Goal: Check status: Verify the current state of an ongoing process or item

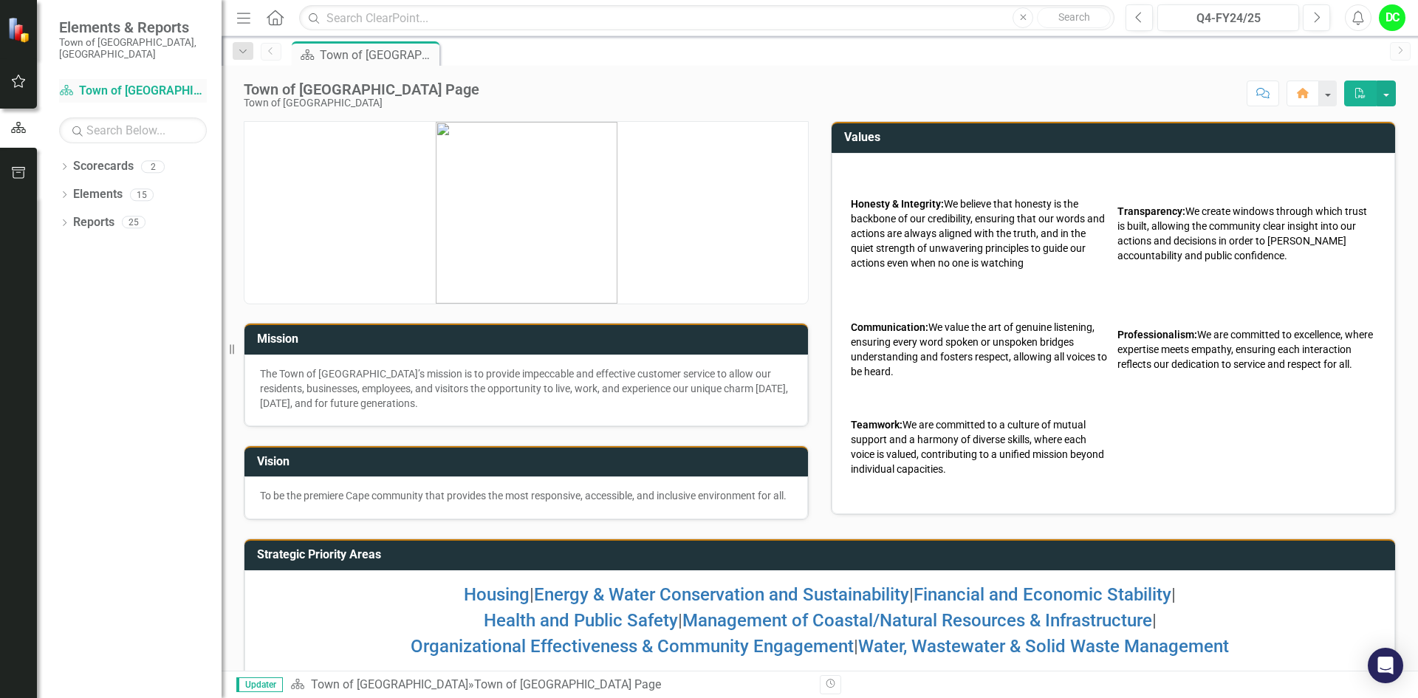
click at [102, 83] on link "Scorecard Town of [GEOGRAPHIC_DATA]" at bounding box center [133, 91] width 148 height 17
click at [63, 164] on icon "Dropdown" at bounding box center [64, 168] width 10 height 8
click at [137, 186] on link "Town of [GEOGRAPHIC_DATA]" at bounding box center [151, 194] width 140 height 17
click at [62, 220] on icon "Dropdown" at bounding box center [64, 224] width 10 height 8
click at [117, 270] on link "KPI KPIs" at bounding box center [102, 278] width 44 height 17
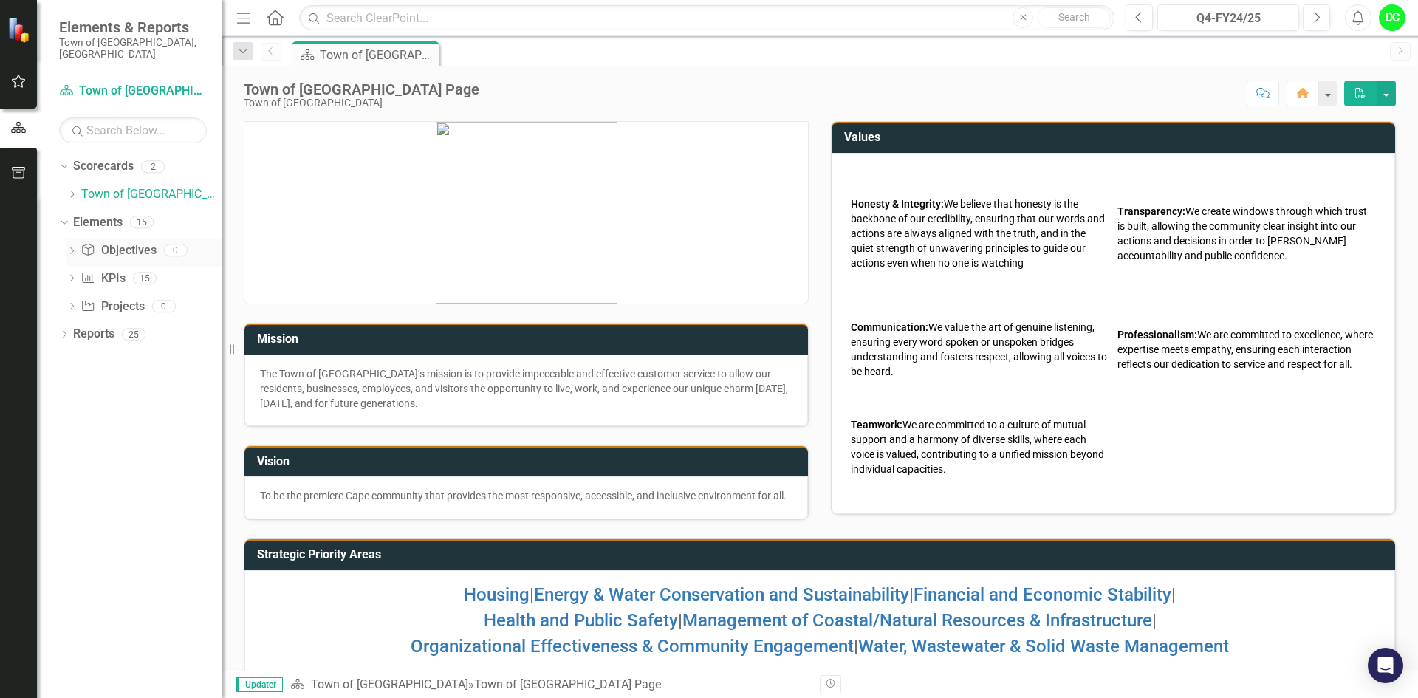
click at [131, 244] on link "Objective Objectives" at bounding box center [117, 250] width 75 height 17
click at [69, 248] on icon "Dropdown" at bounding box center [71, 252] width 10 height 8
click at [146, 247] on link "Objective Objectives" at bounding box center [117, 250] width 75 height 17
click at [146, 243] on link "Objective Objectives" at bounding box center [117, 250] width 75 height 17
click at [71, 249] on div "Dropdown" at bounding box center [71, 252] width 10 height 7
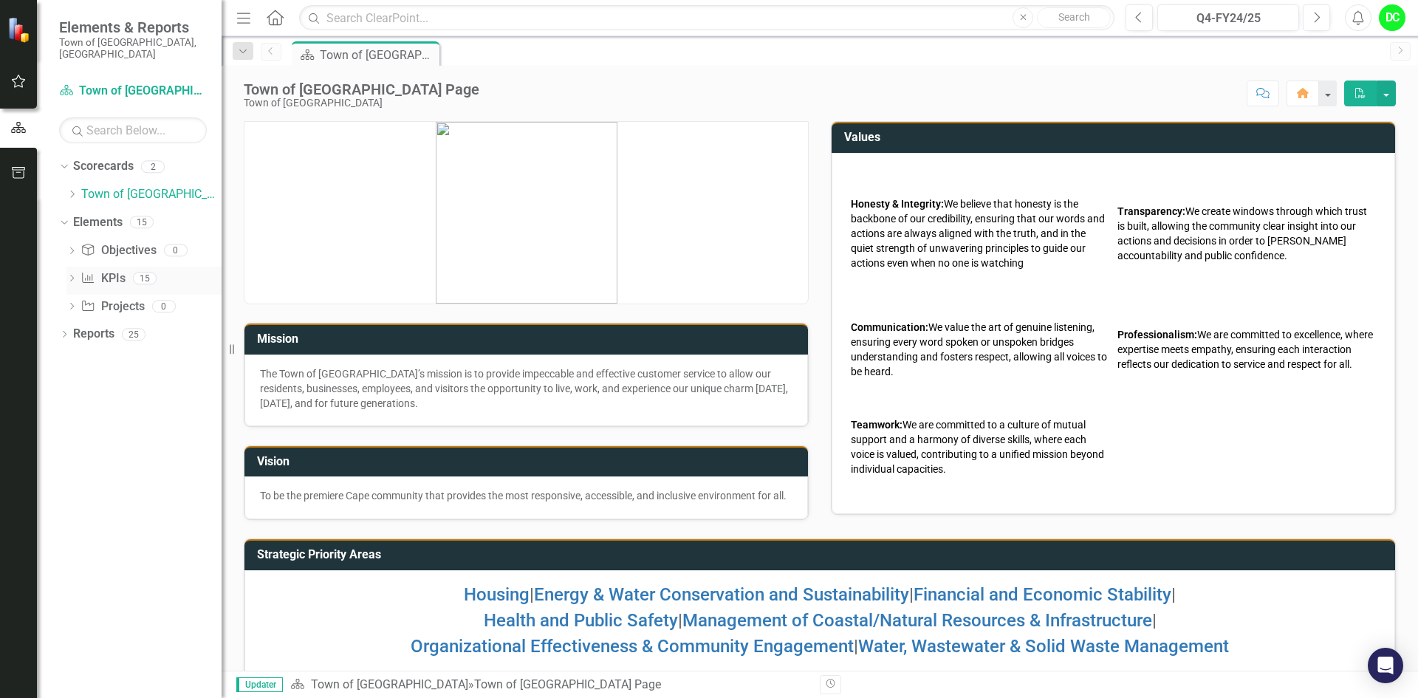
click at [73, 274] on div "Dropdown" at bounding box center [71, 280] width 10 height 13
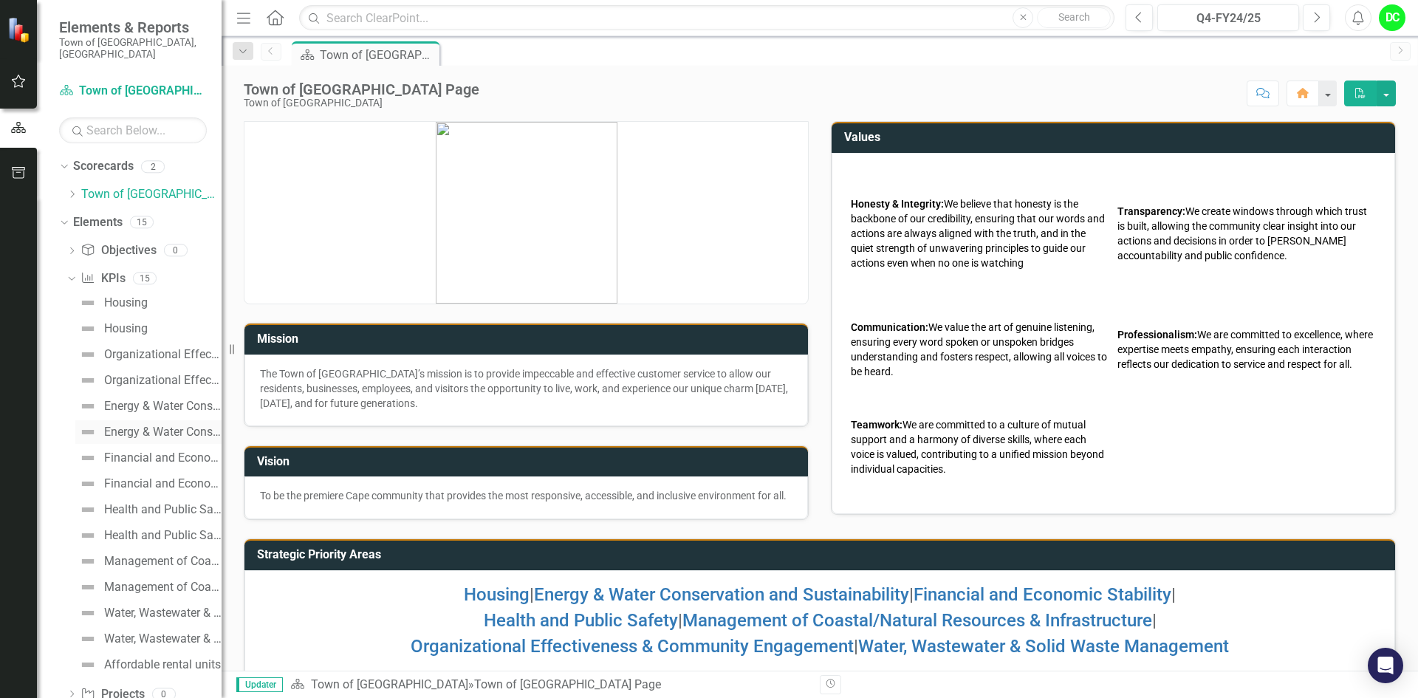
scroll to position [28, 0]
click at [71, 244] on icon "Dropdown" at bounding box center [70, 249] width 8 height 10
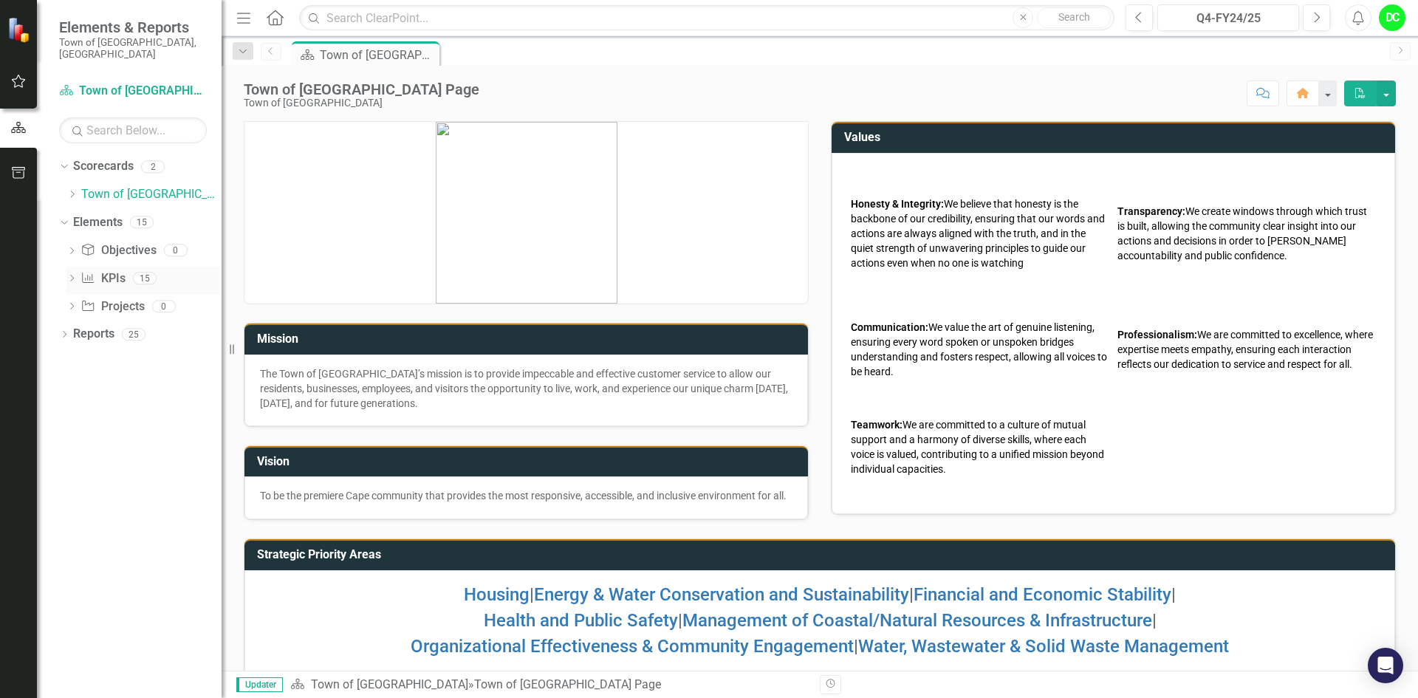
scroll to position [0, 0]
click at [75, 303] on icon "Dropdown" at bounding box center [71, 307] width 10 height 8
click at [136, 298] on link "Project Projects" at bounding box center [111, 306] width 63 height 17
click at [63, 331] on icon "Dropdown" at bounding box center [64, 335] width 10 height 8
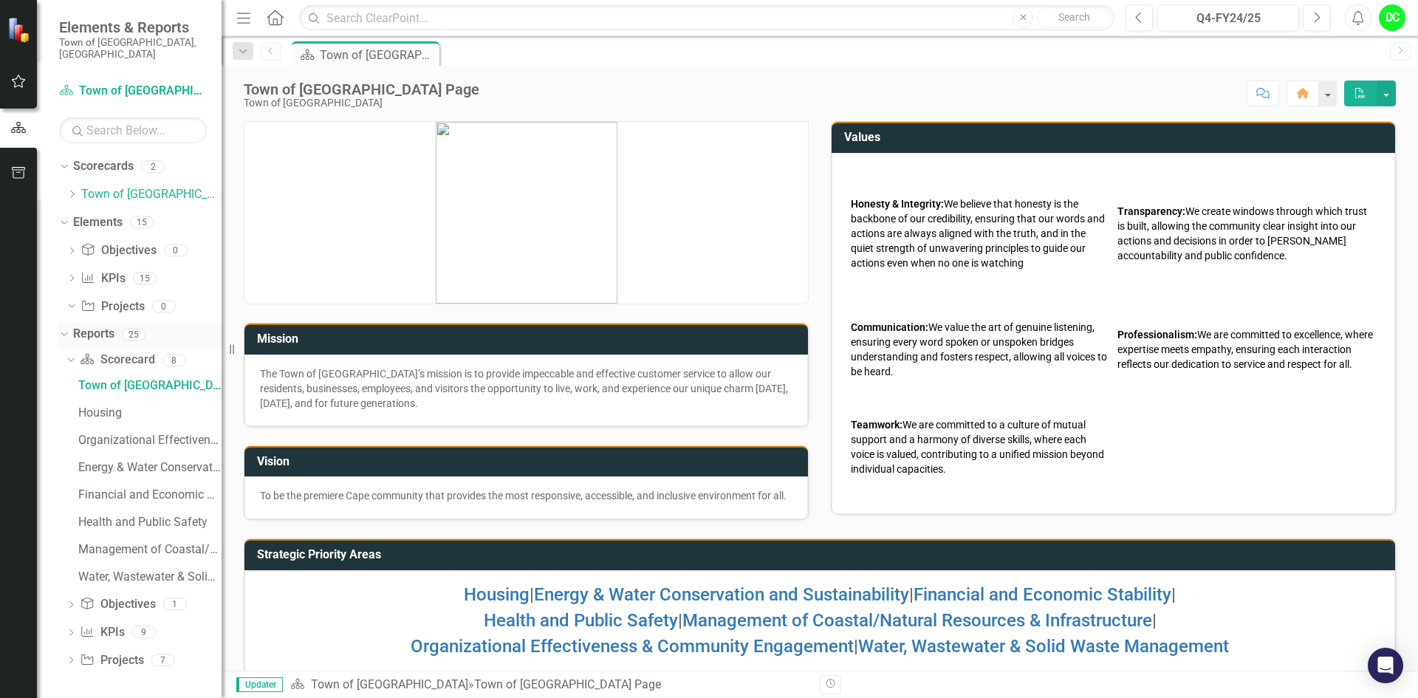
click at [103, 326] on link "Reports" at bounding box center [93, 334] width 41 height 17
click at [72, 602] on icon "Dropdown" at bounding box center [71, 606] width 10 height 8
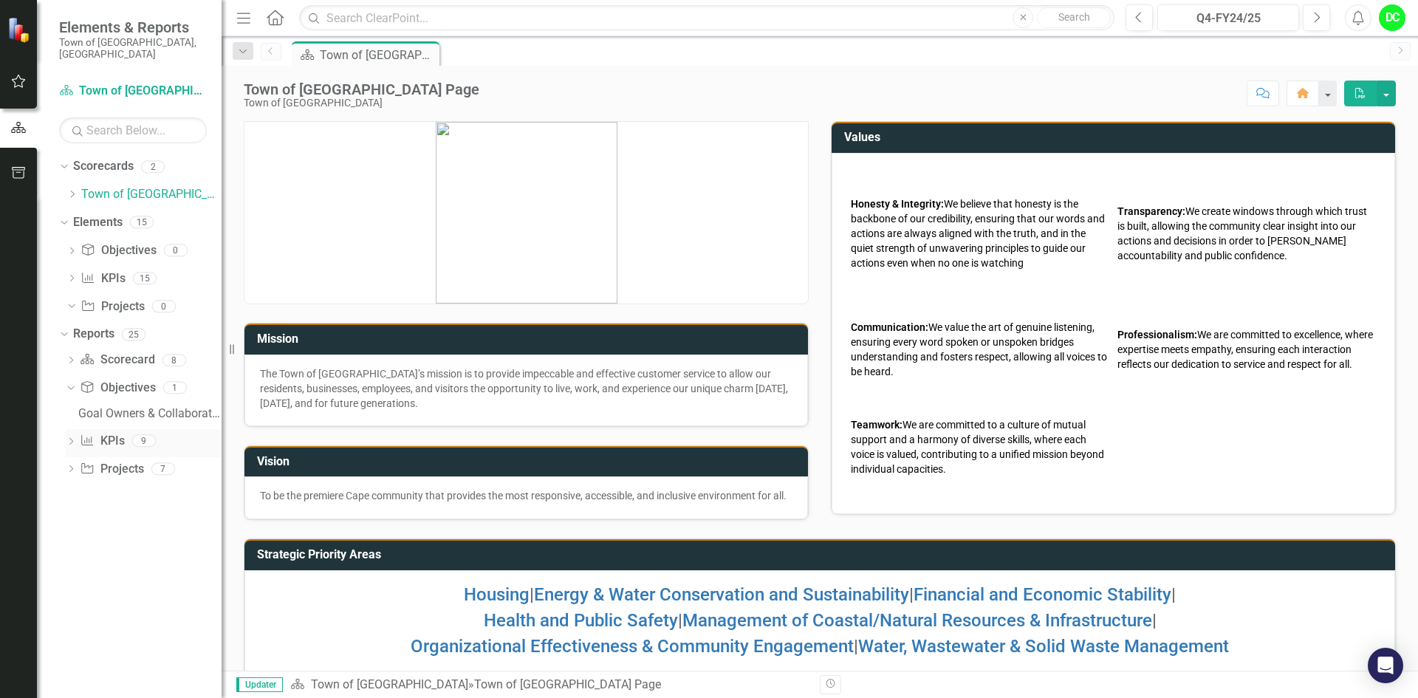
click at [71, 439] on icon "Dropdown" at bounding box center [71, 443] width 10 height 8
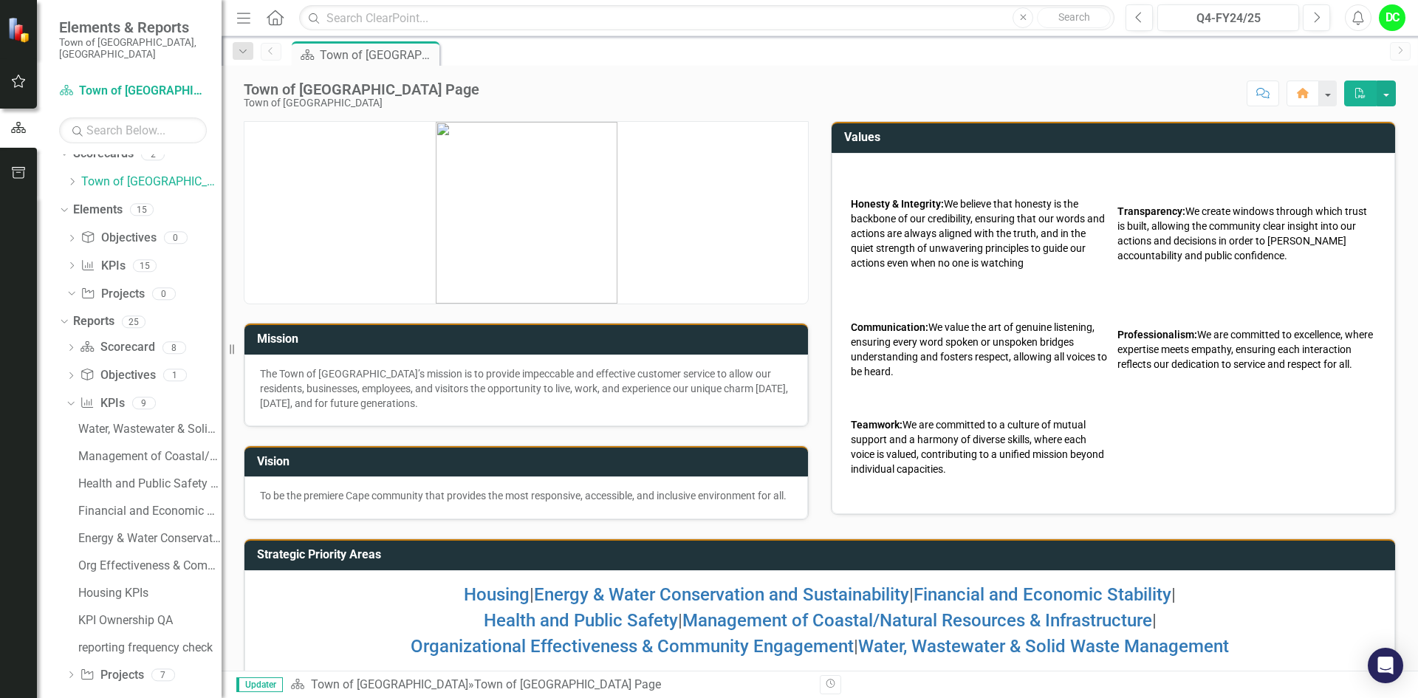
scroll to position [16, 0]
click at [69, 394] on icon "Dropdown" at bounding box center [69, 399] width 8 height 10
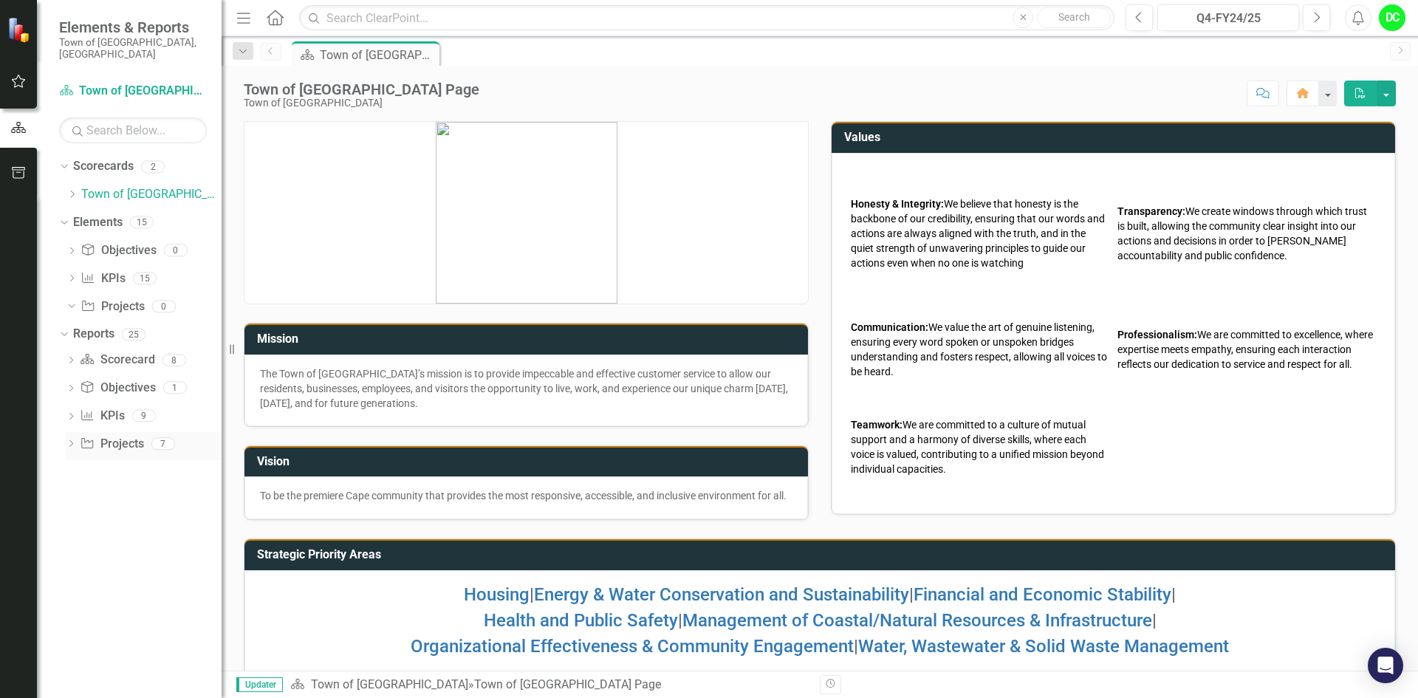
click at [73, 441] on icon "Dropdown" at bounding box center [71, 445] width 10 height 8
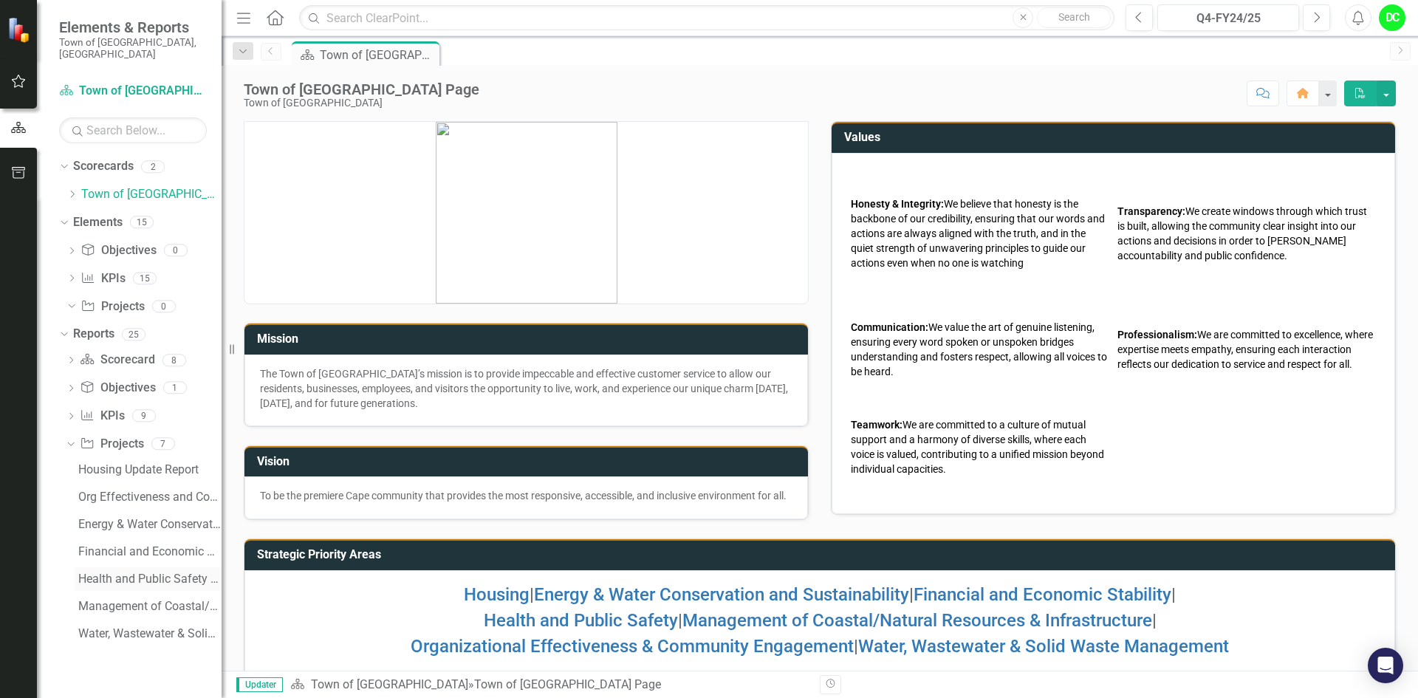
click at [167, 572] on div "Health and Public Safety Update Report" at bounding box center [149, 578] width 143 height 13
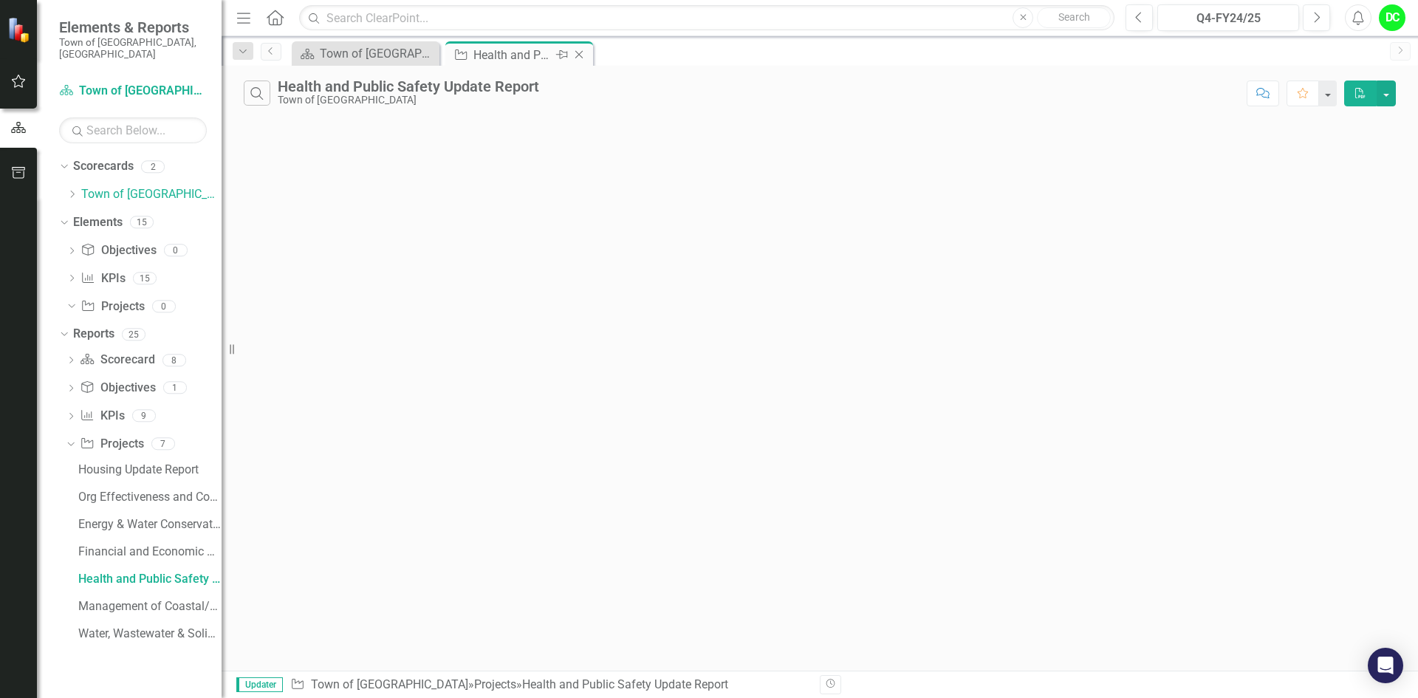
click at [579, 52] on icon "Close" at bounding box center [578, 55] width 15 height 12
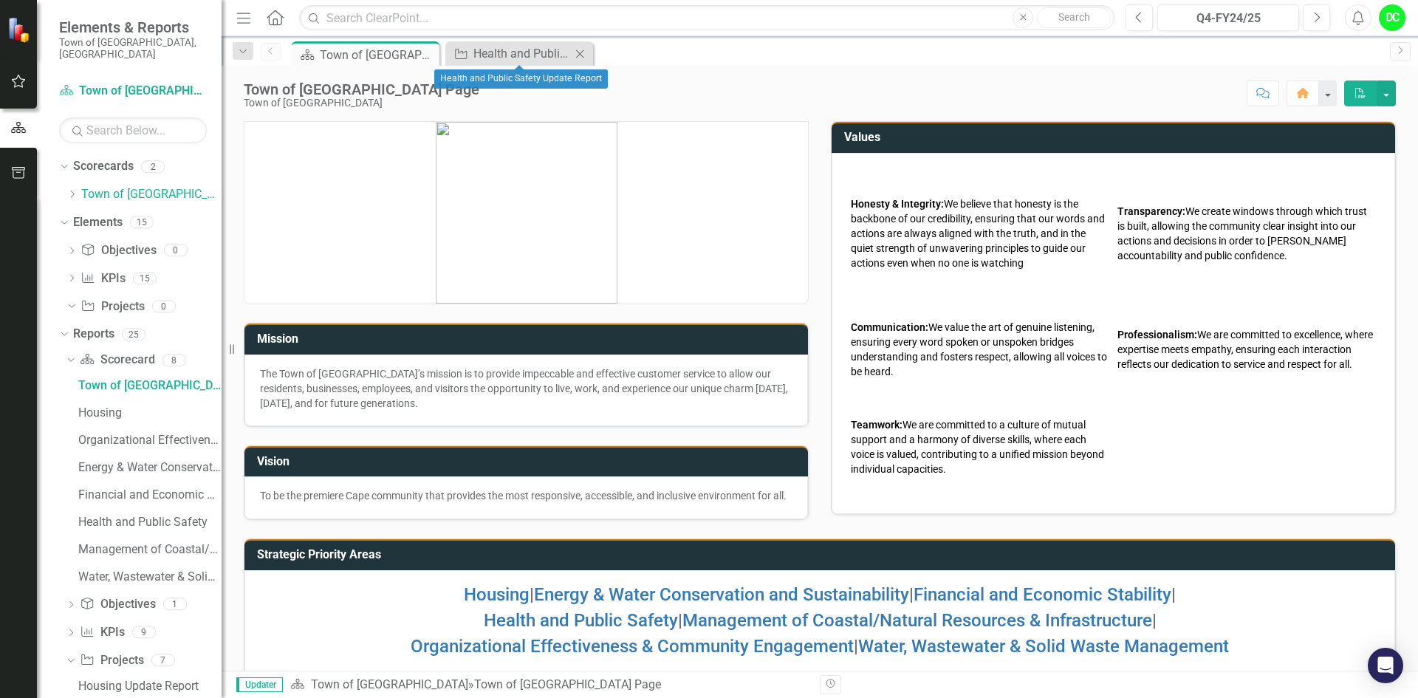
click at [581, 53] on icon "Close" at bounding box center [579, 54] width 15 height 12
click at [1324, 92] on button "button" at bounding box center [1326, 93] width 19 height 26
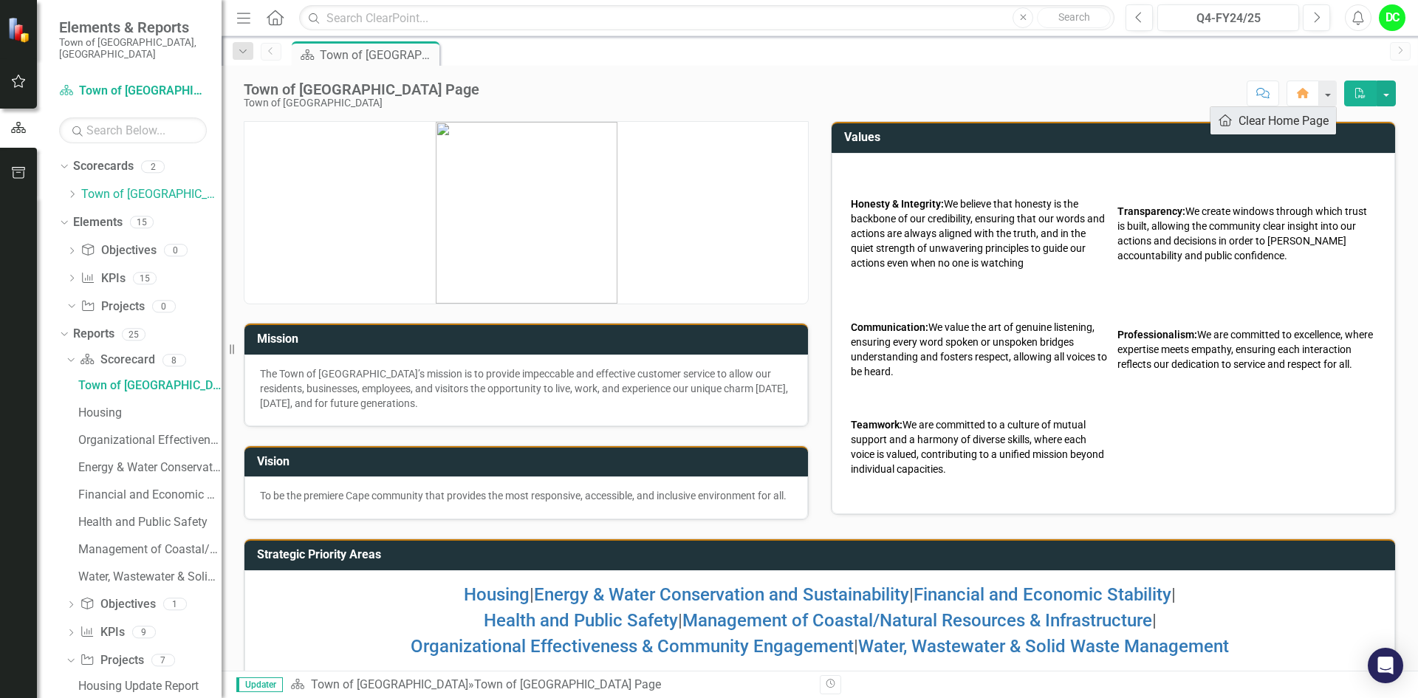
click at [1322, 121] on link "Home Clear Home Page" at bounding box center [1273, 120] width 126 height 27
click at [73, 190] on icon "Dropdown" at bounding box center [71, 194] width 11 height 9
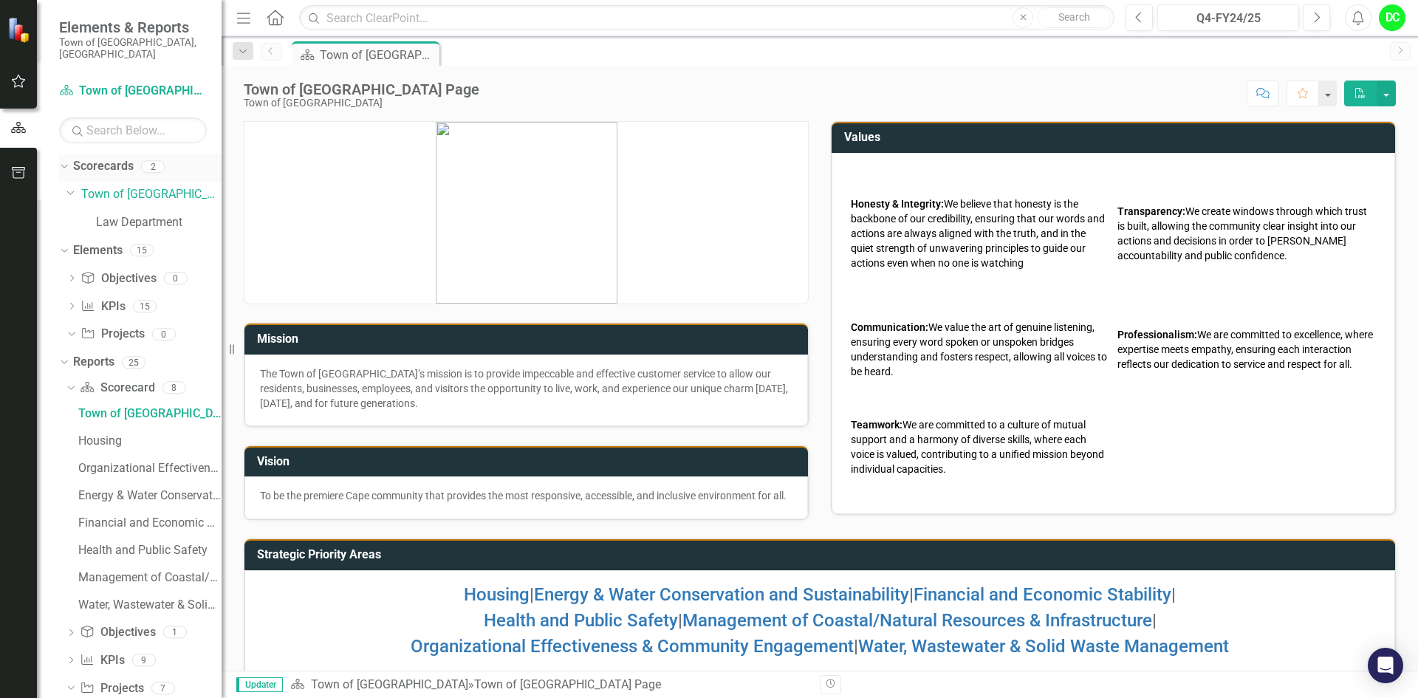
click at [66, 161] on icon "Dropdown" at bounding box center [62, 166] width 8 height 10
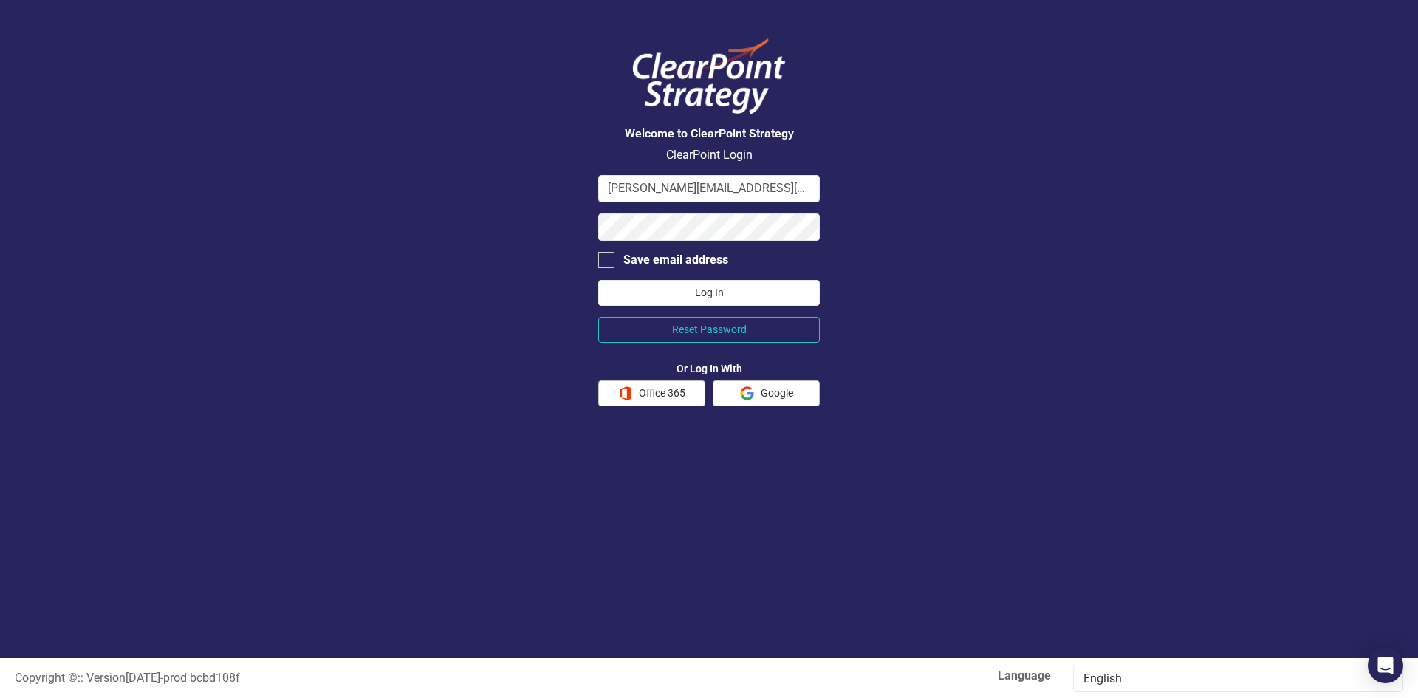
click at [712, 286] on button "Log In" at bounding box center [708, 293] width 221 height 26
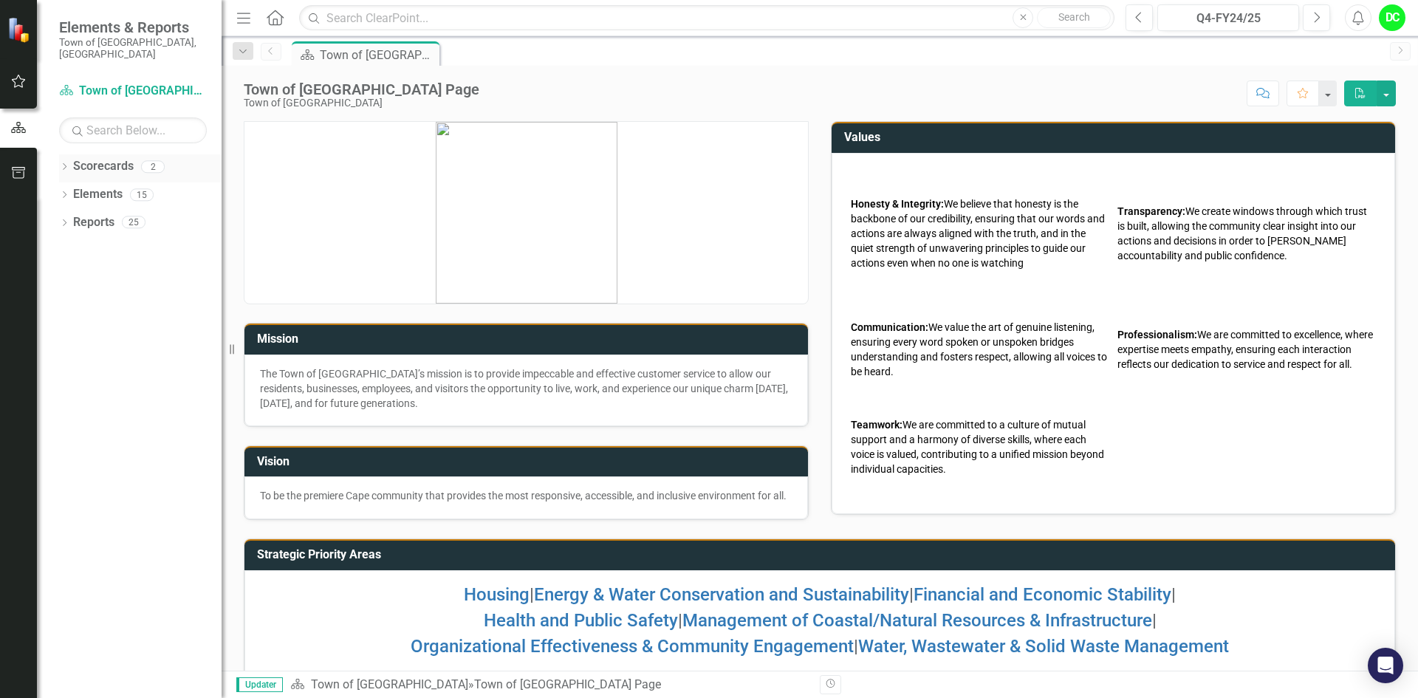
click at [63, 164] on icon "Dropdown" at bounding box center [64, 168] width 10 height 8
click at [152, 186] on link "Town of [GEOGRAPHIC_DATA]" at bounding box center [151, 194] width 140 height 17
click at [71, 190] on icon "Dropdown" at bounding box center [71, 194] width 11 height 9
click at [141, 214] on link "Law Department" at bounding box center [159, 222] width 126 height 17
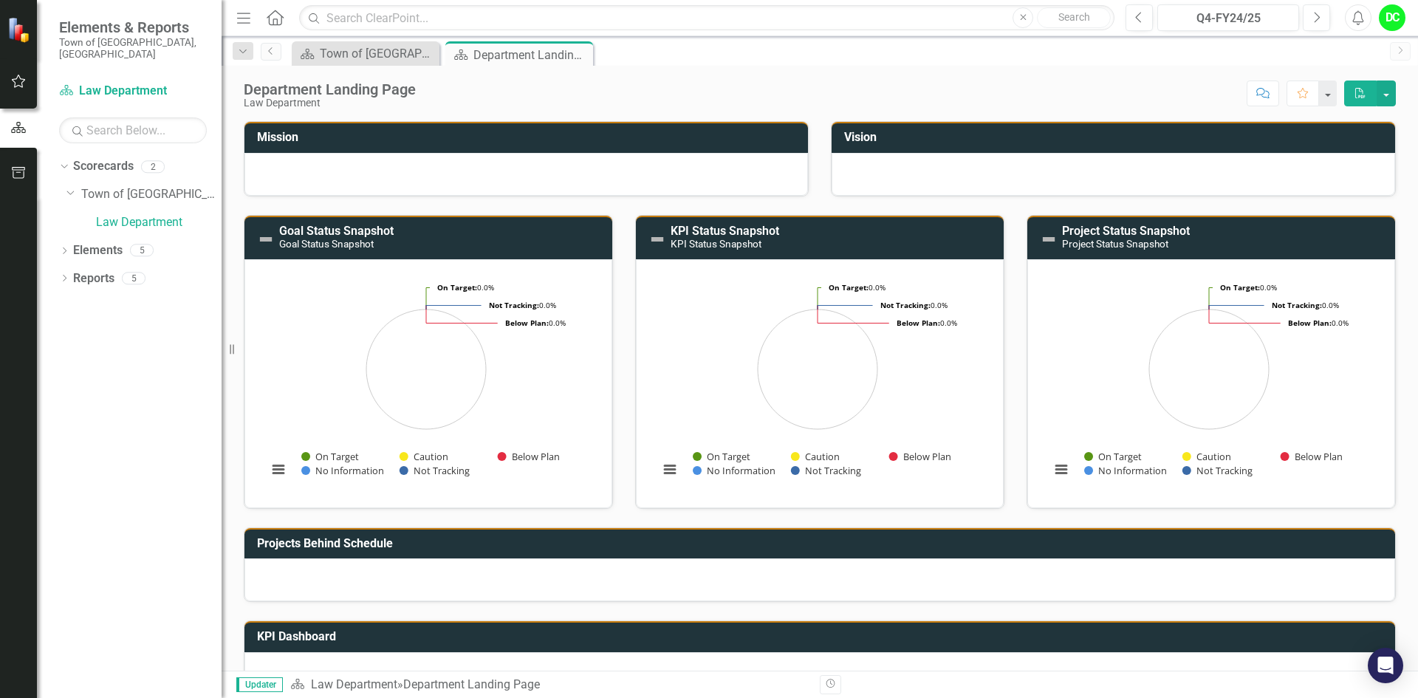
click at [368, 179] on div at bounding box center [525, 174] width 563 height 43
click at [371, 176] on div at bounding box center [525, 174] width 563 height 43
click at [401, 140] on h3 "Mission" at bounding box center [528, 137] width 543 height 13
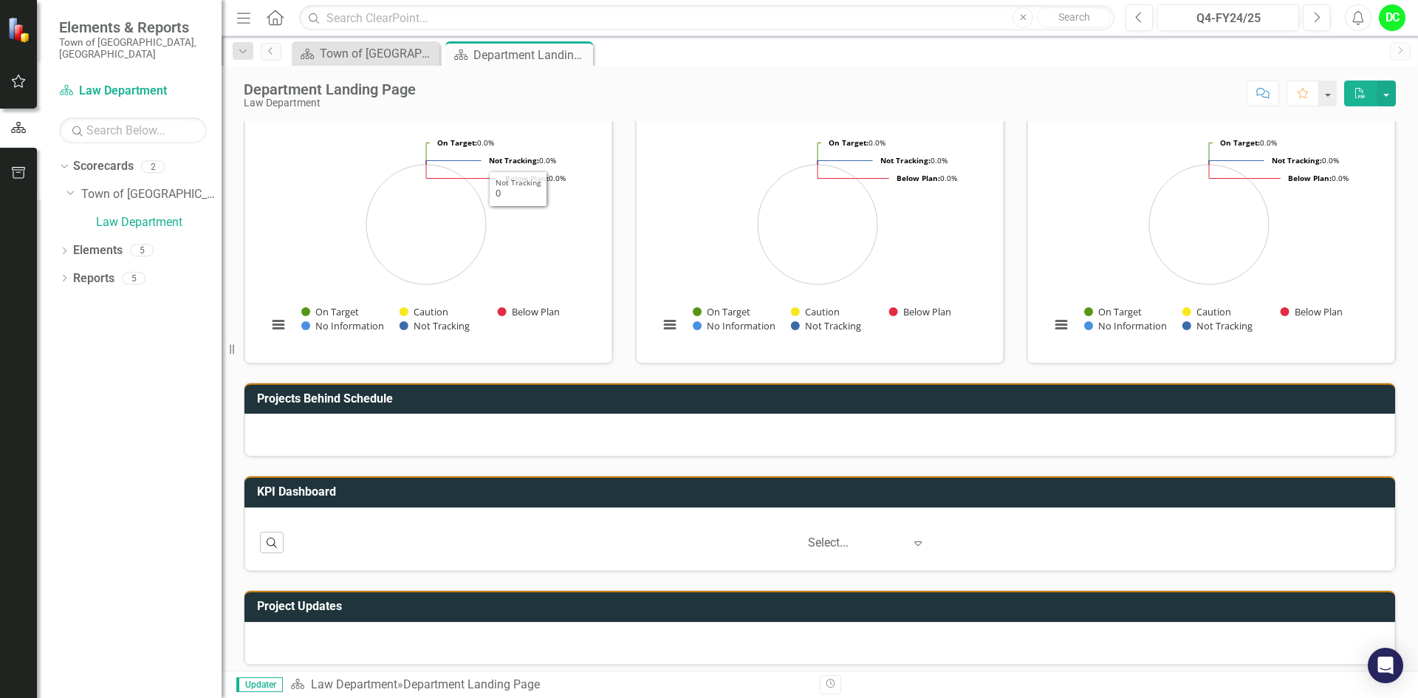
scroll to position [154, 0]
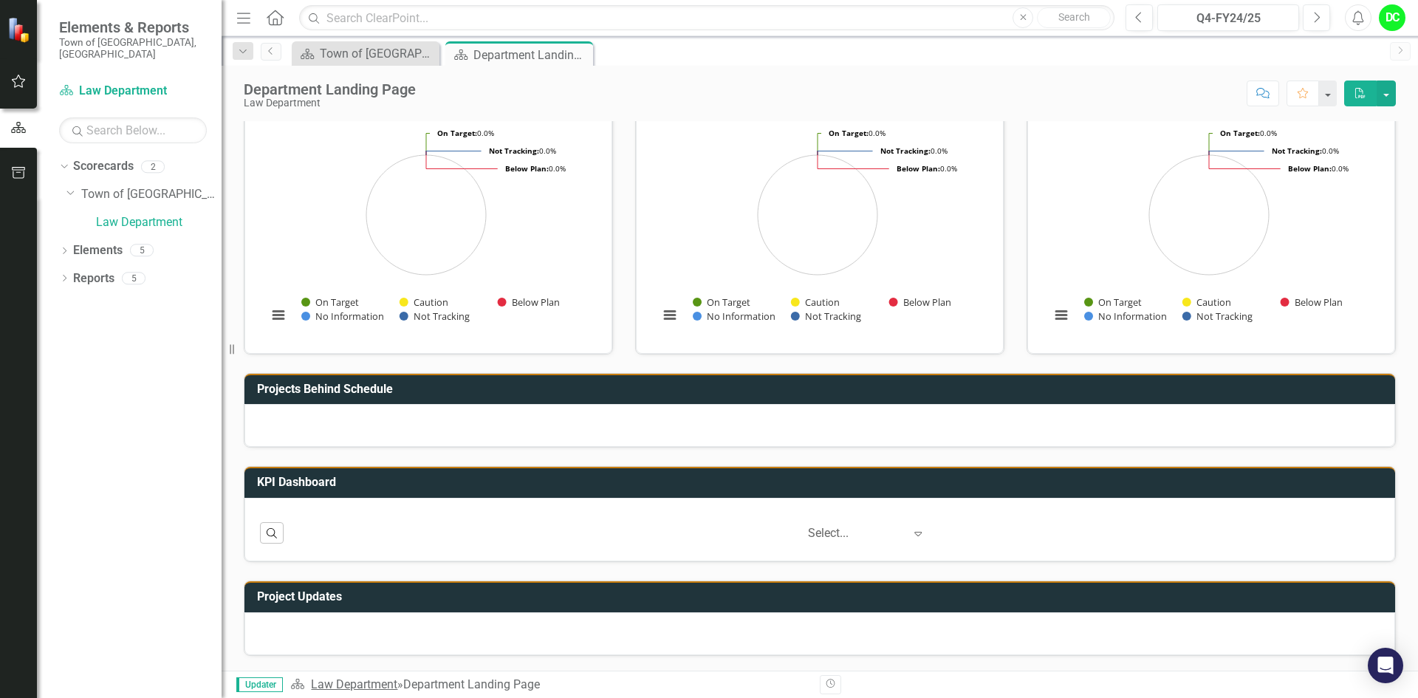
click at [355, 689] on link "Law Department" at bounding box center [354, 684] width 86 height 14
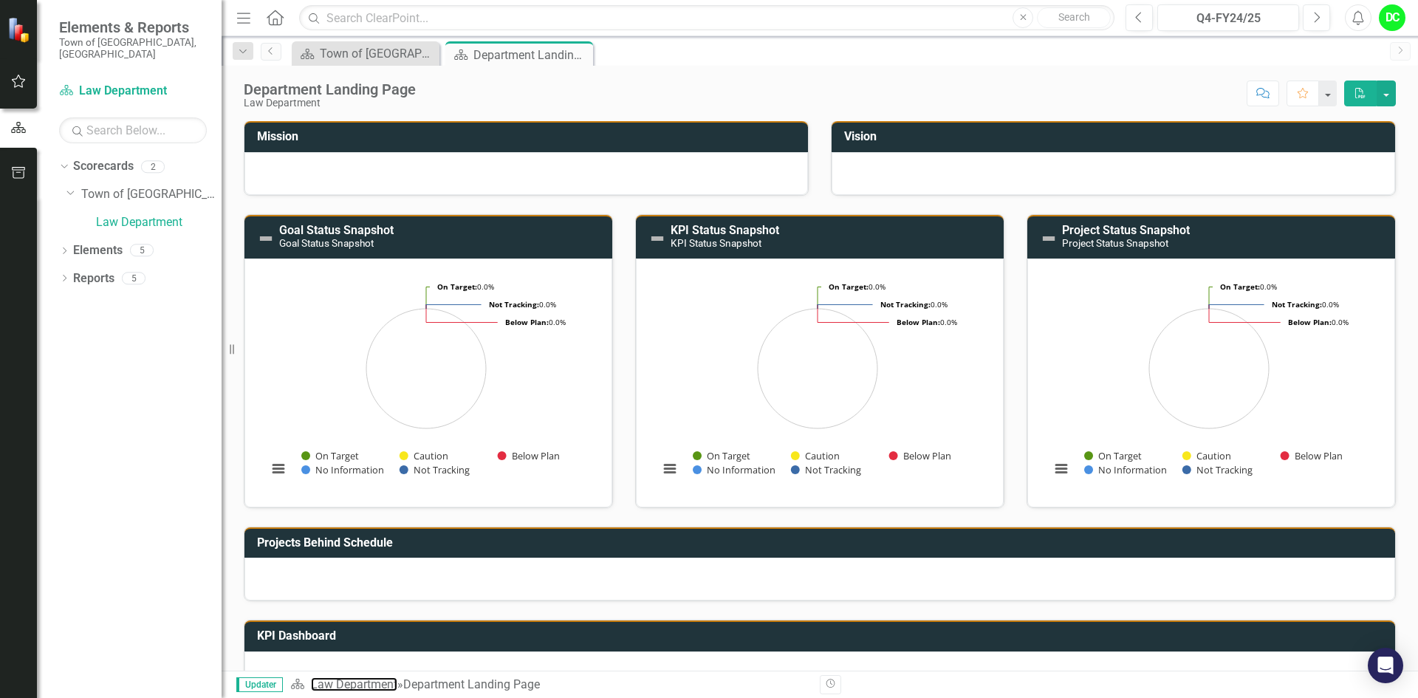
scroll to position [0, 0]
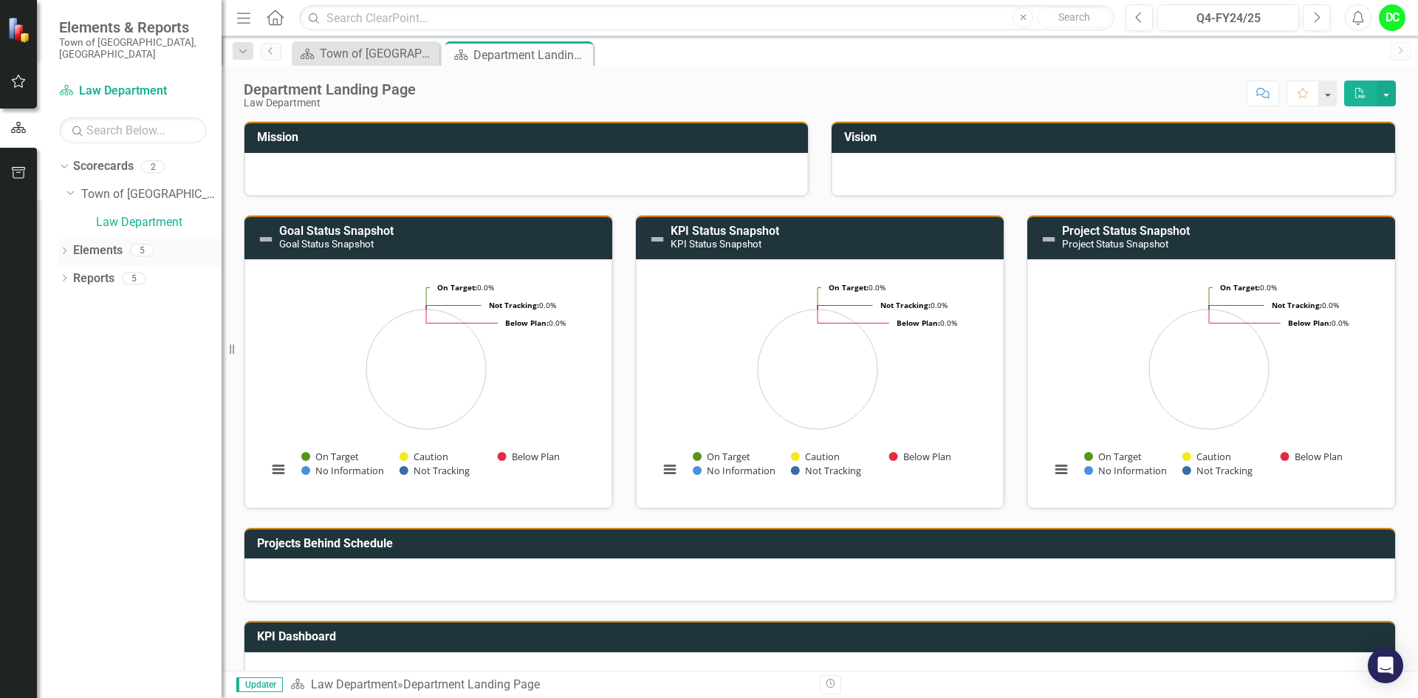
click at [63, 247] on icon at bounding box center [65, 250] width 4 height 7
click at [74, 275] on icon "Dropdown" at bounding box center [71, 279] width 10 height 8
click at [136, 296] on div "Enhance operational effectiveness and efficiency." at bounding box center [162, 302] width 117 height 13
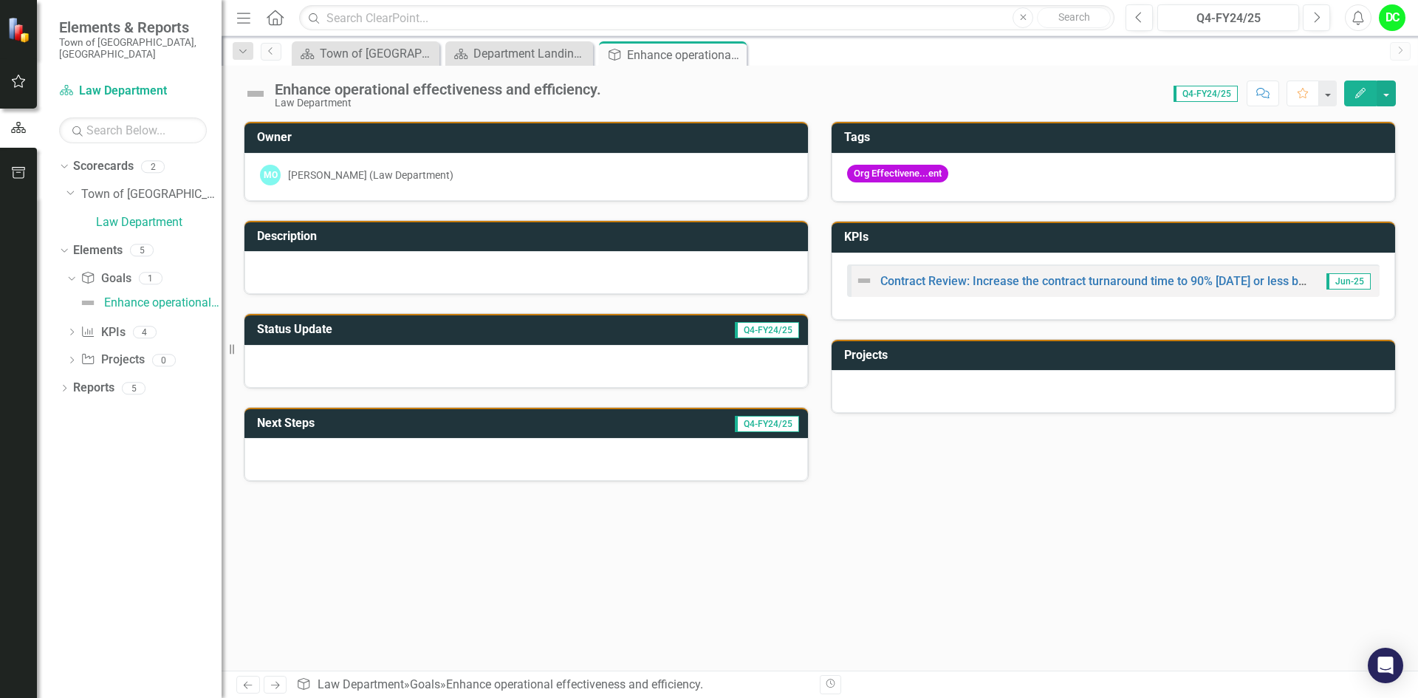
click at [867, 283] on img at bounding box center [864, 281] width 18 height 18
click at [916, 283] on link "Contract Review: Increase the contract turnaround time to 90% [DATE] or less by…" at bounding box center [1112, 281] width 464 height 14
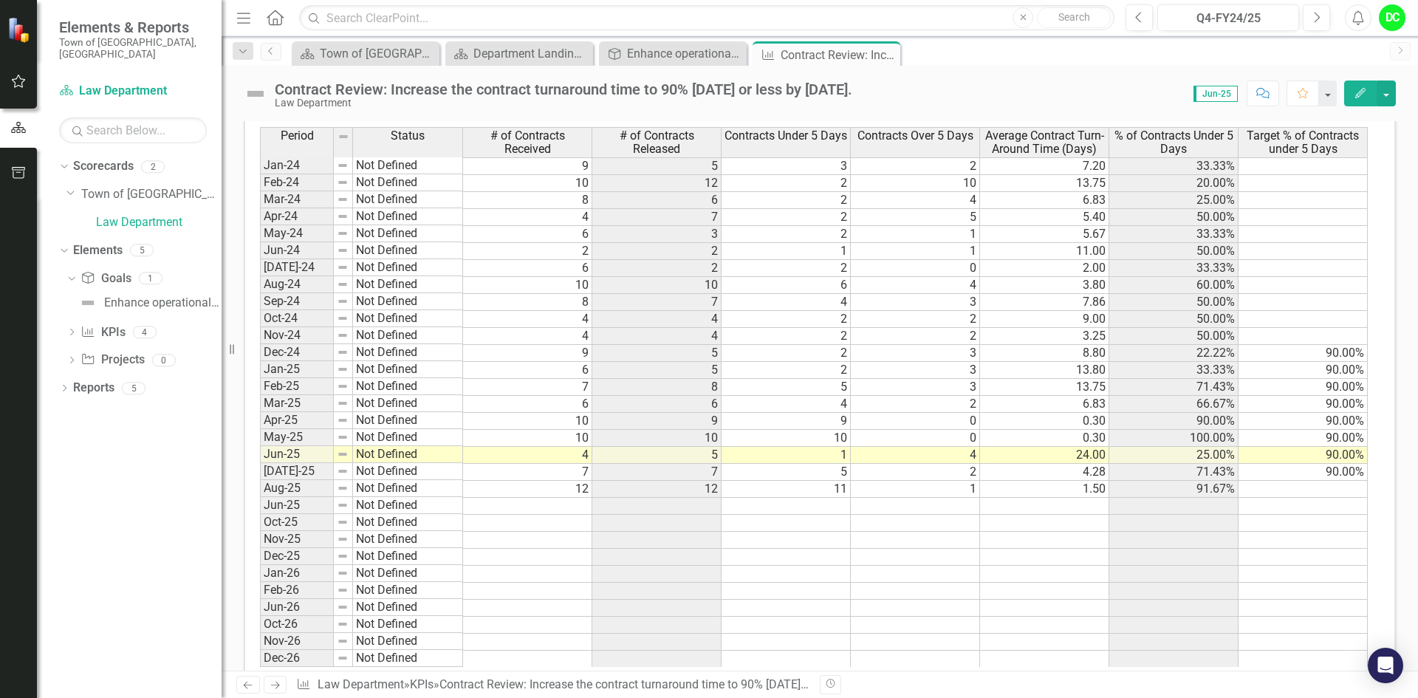
scroll to position [772, 0]
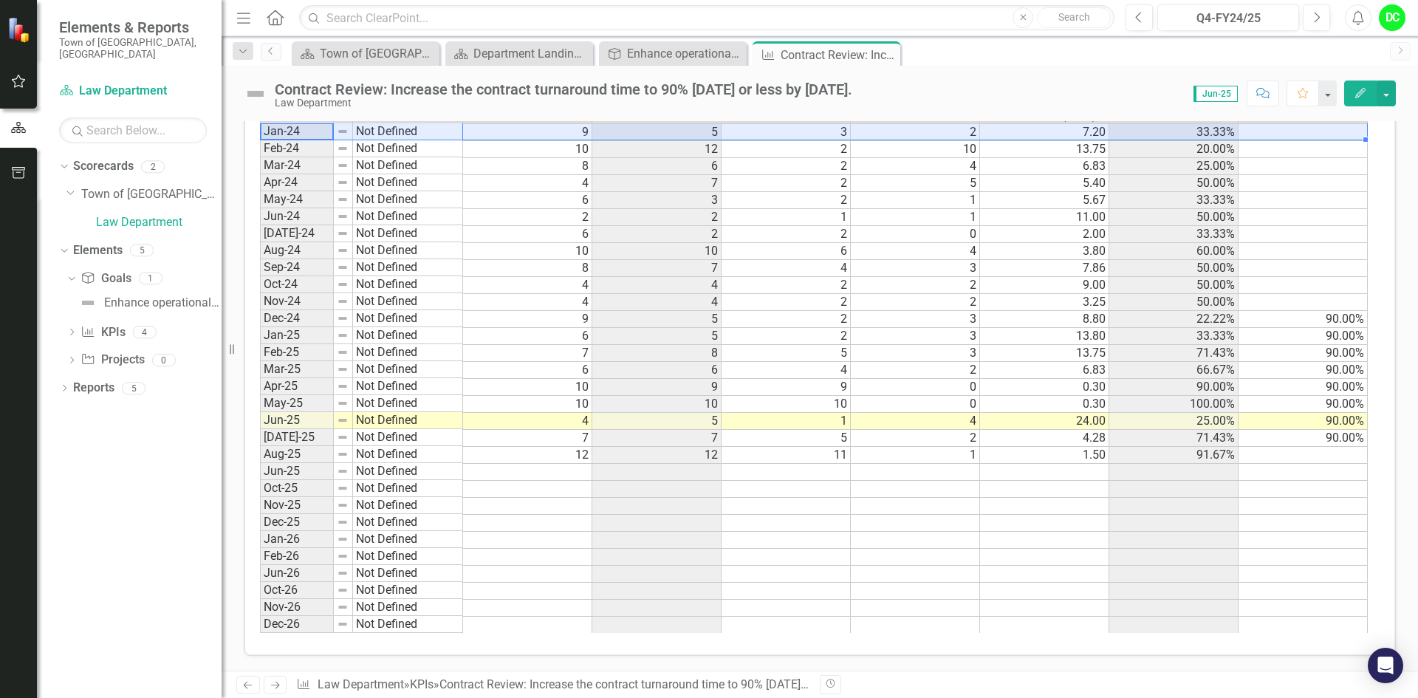
drag, startPoint x: 271, startPoint y: 134, endPoint x: 1240, endPoint y: 135, distance: 969.4
click at [1240, 135] on div "Period Status # of Contracts Received # of Contracts Released Contracts Under 5…" at bounding box center [814, 363] width 1108 height 540
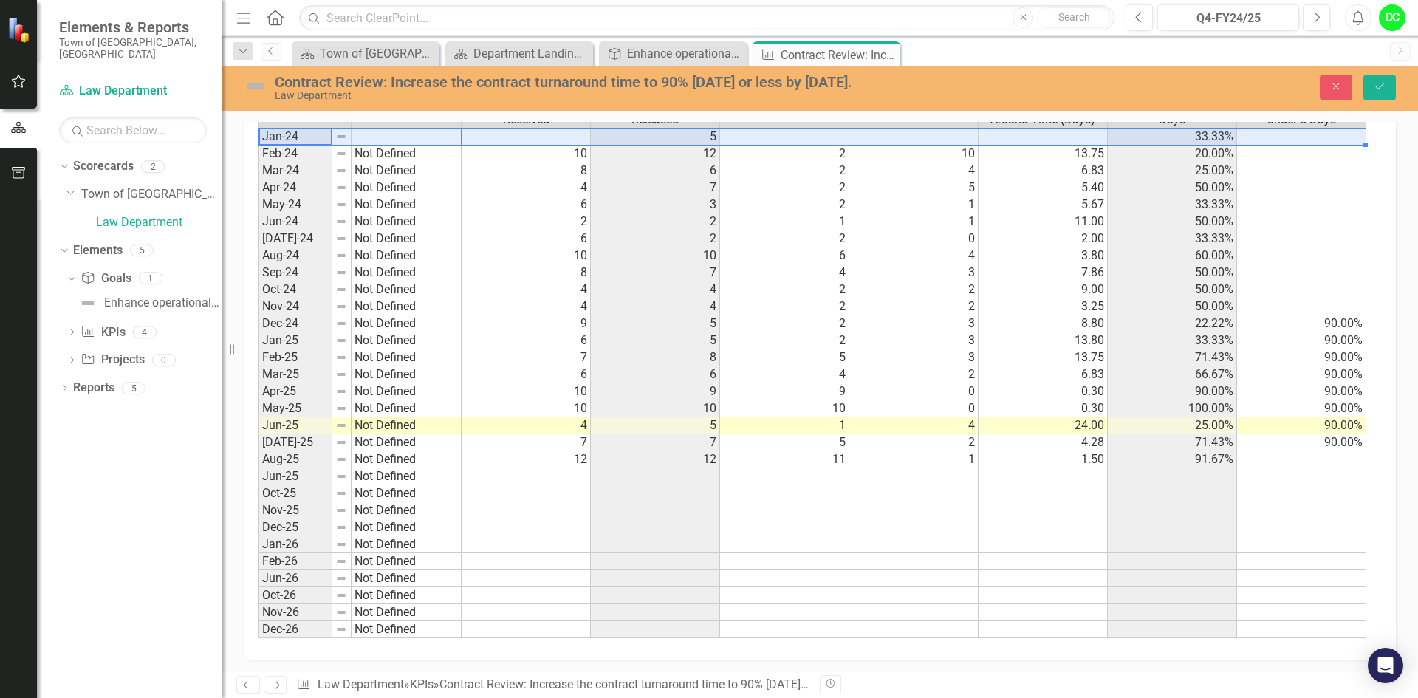
scroll to position [775, 0]
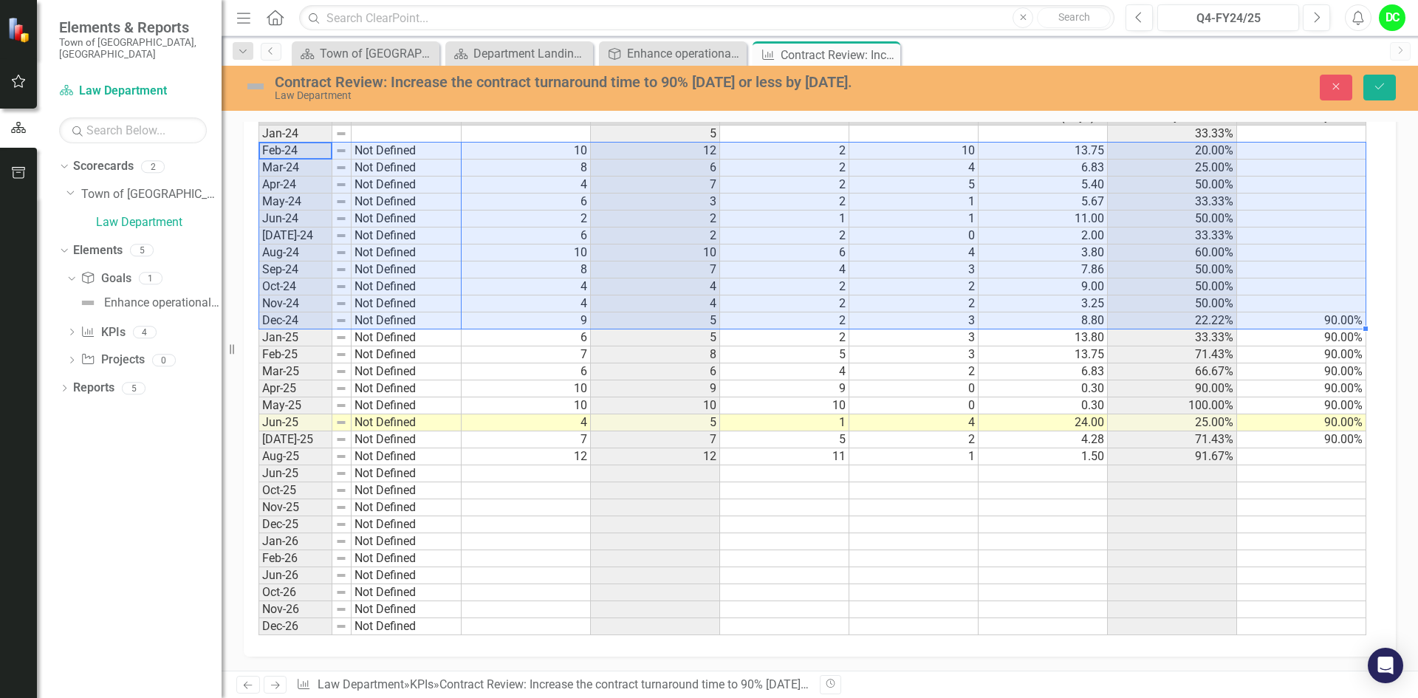
drag, startPoint x: 269, startPoint y: 149, endPoint x: 1261, endPoint y: 317, distance: 1006.5
click at [1261, 317] on div "Period Status # of Contracts Received # of Contracts Released Contracts Under 5…" at bounding box center [813, 365] width 1111 height 540
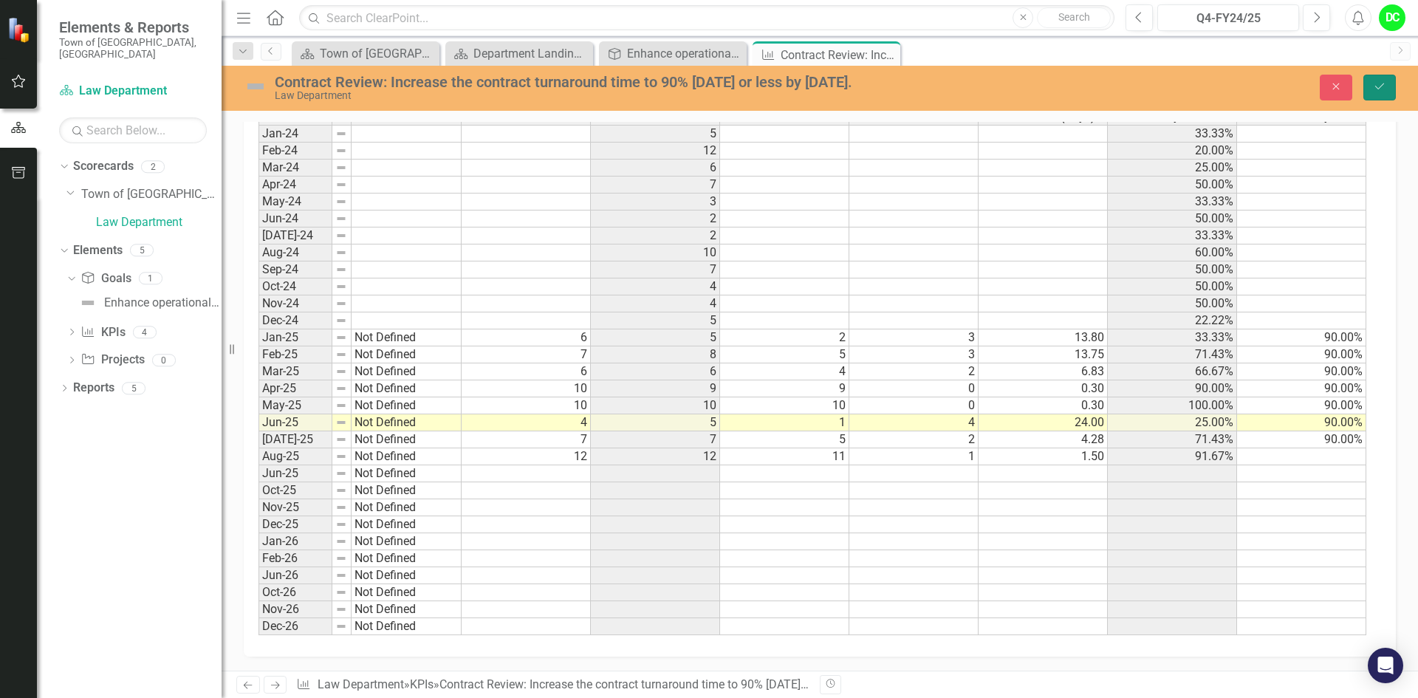
click at [1379, 89] on icon "Save" at bounding box center [1378, 86] width 13 height 10
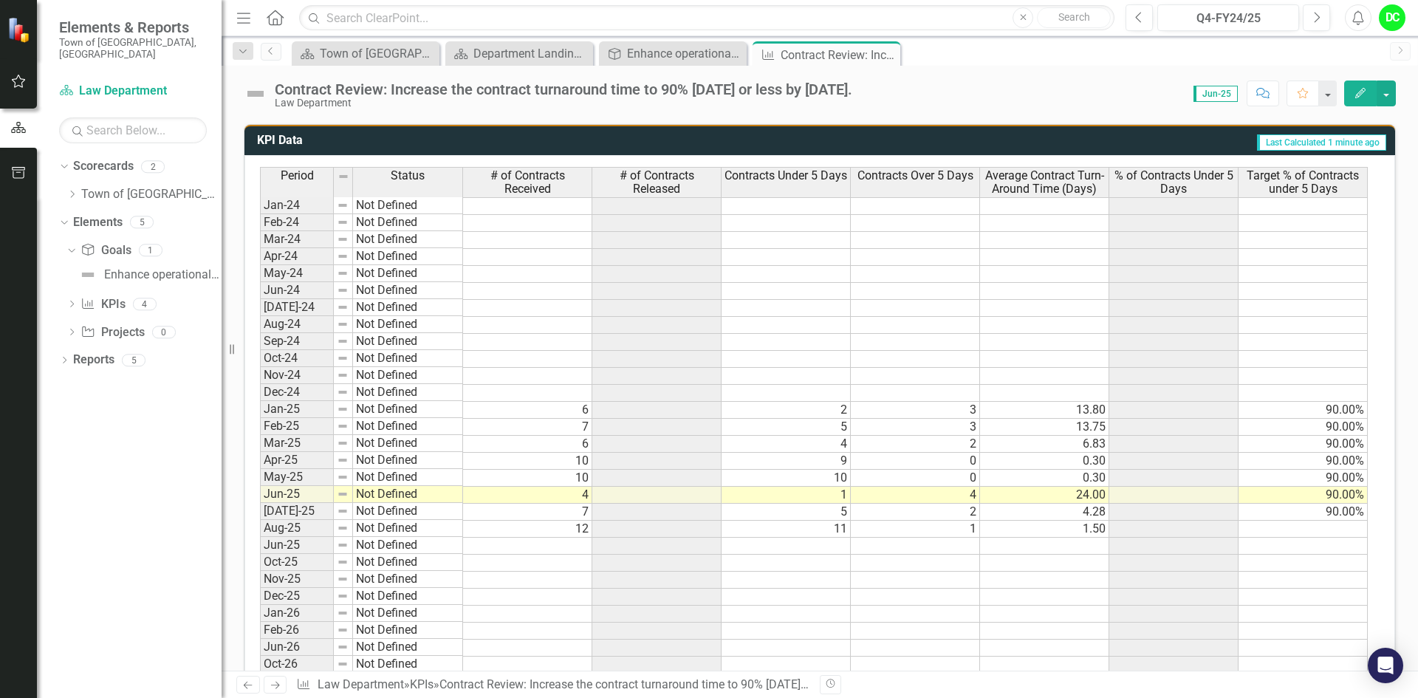
scroll to position [772, 0]
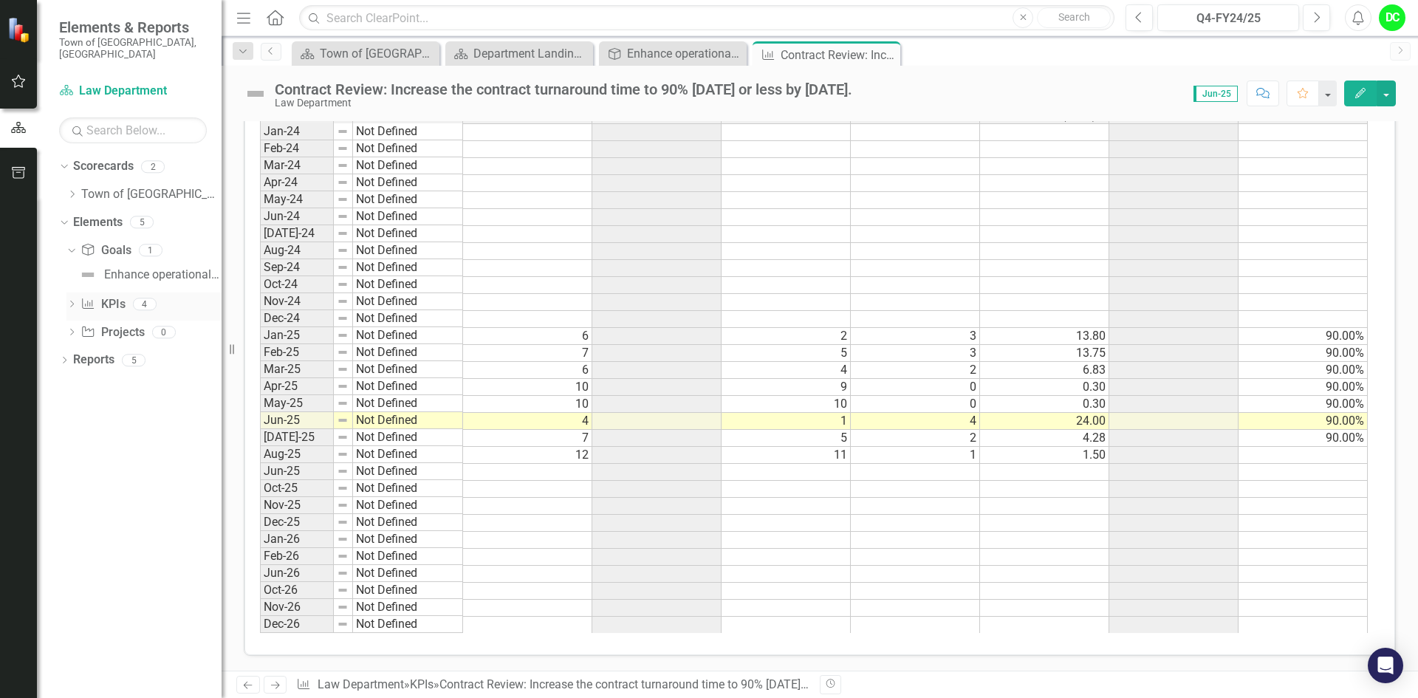
click at [67, 301] on icon "Dropdown" at bounding box center [71, 305] width 10 height 8
click at [141, 322] on div "Goal Status Snapshot" at bounding box center [161, 328] width 114 height 13
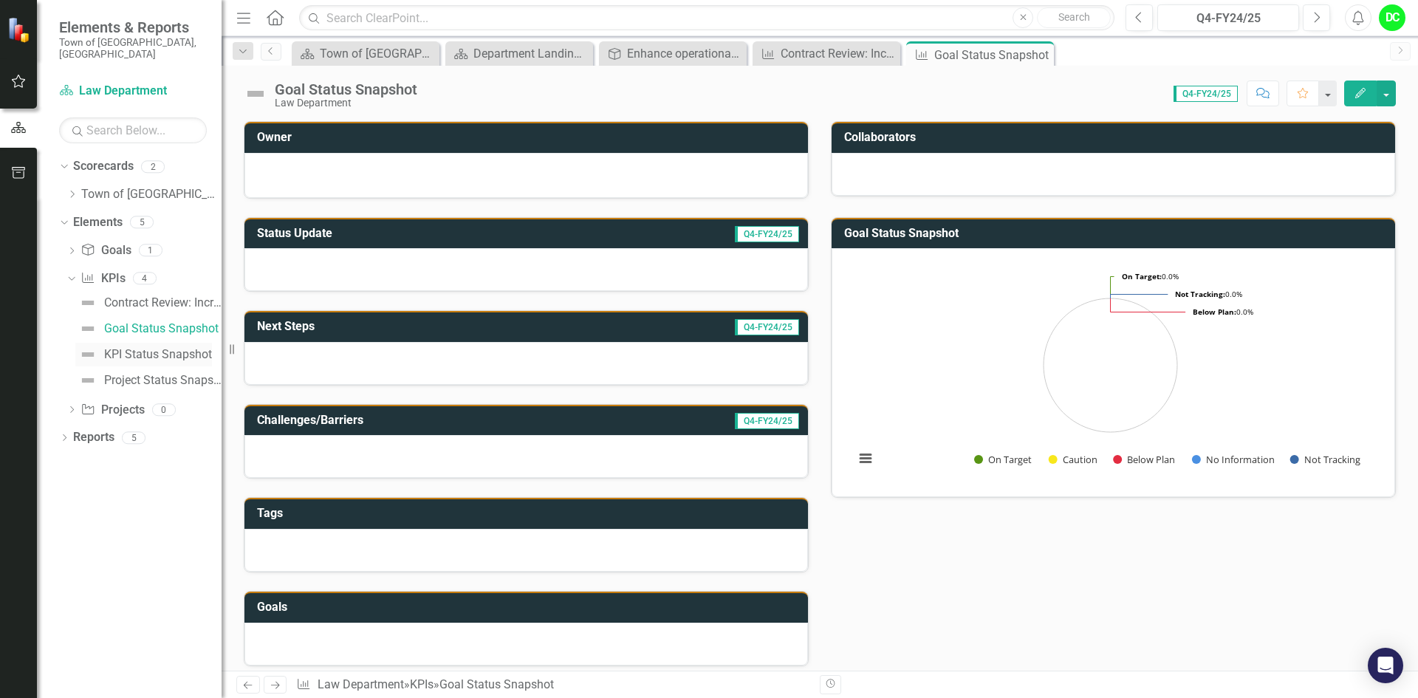
click at [149, 348] on div "KPI Status Snapshot" at bounding box center [158, 354] width 108 height 13
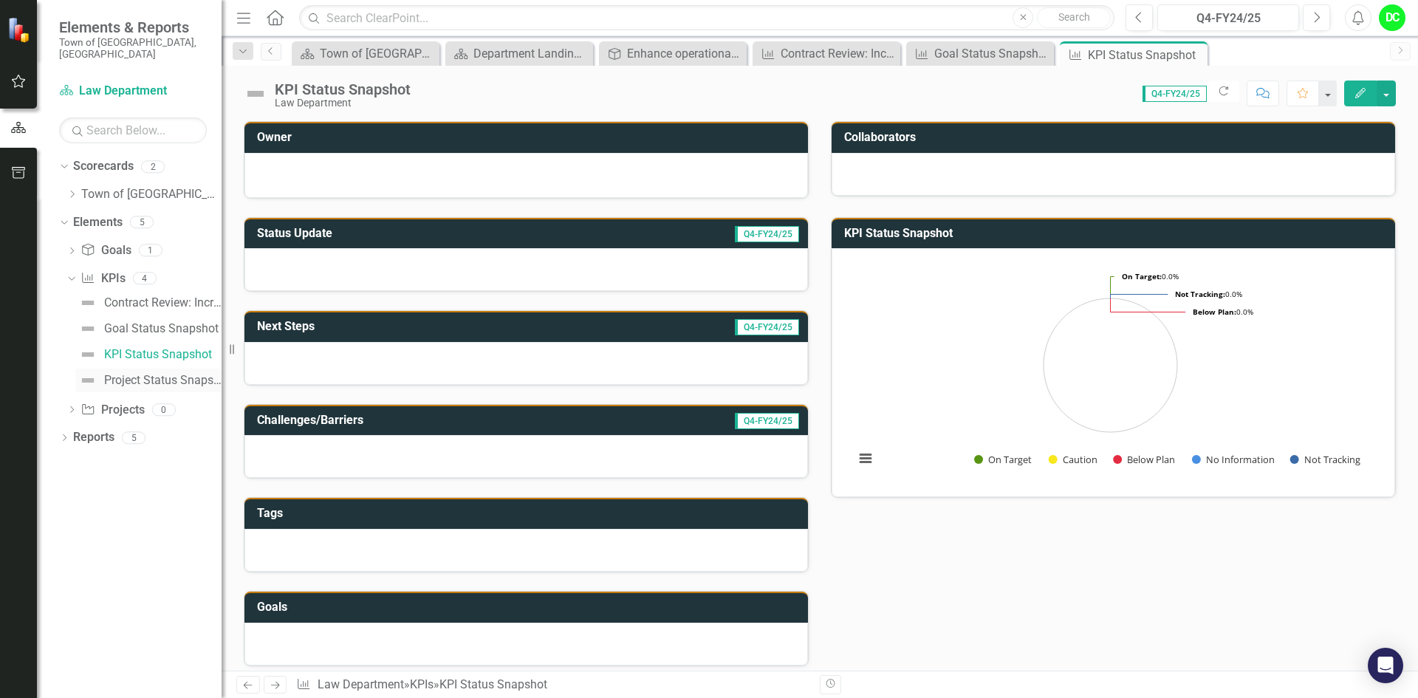
click at [148, 374] on div "Project Status Snapshot" at bounding box center [162, 380] width 117 height 13
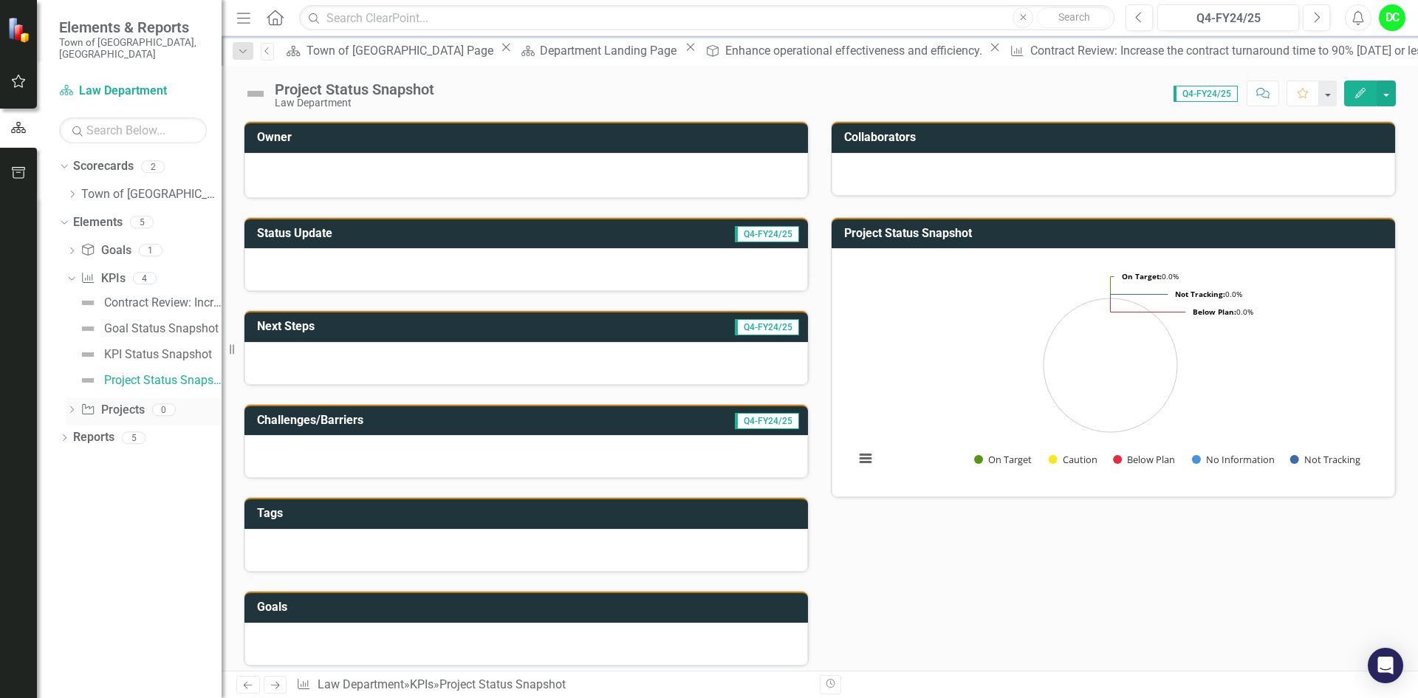
click at [77, 407] on icon "Dropdown" at bounding box center [71, 411] width 10 height 8
click at [74, 300] on icon "Dropdown" at bounding box center [70, 305] width 8 height 10
click at [71, 275] on icon "Dropdown" at bounding box center [71, 279] width 10 height 8
click at [106, 322] on div "Goal Status Snapshot" at bounding box center [161, 328] width 114 height 13
click at [759, 424] on span "Q4-FY24/25" at bounding box center [767, 421] width 64 height 16
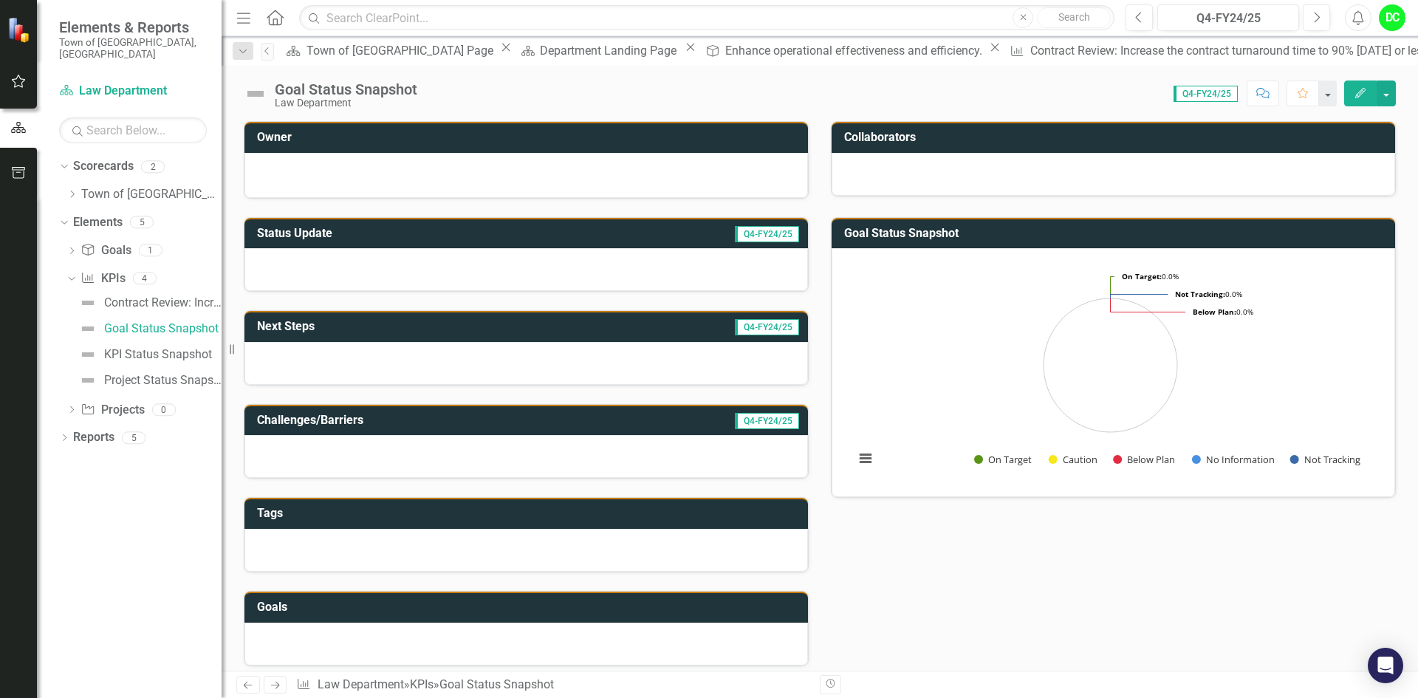
click at [422, 422] on h3 "Challenges/Barriers" at bounding box center [425, 419] width 336 height 13
click at [419, 442] on div at bounding box center [525, 456] width 563 height 43
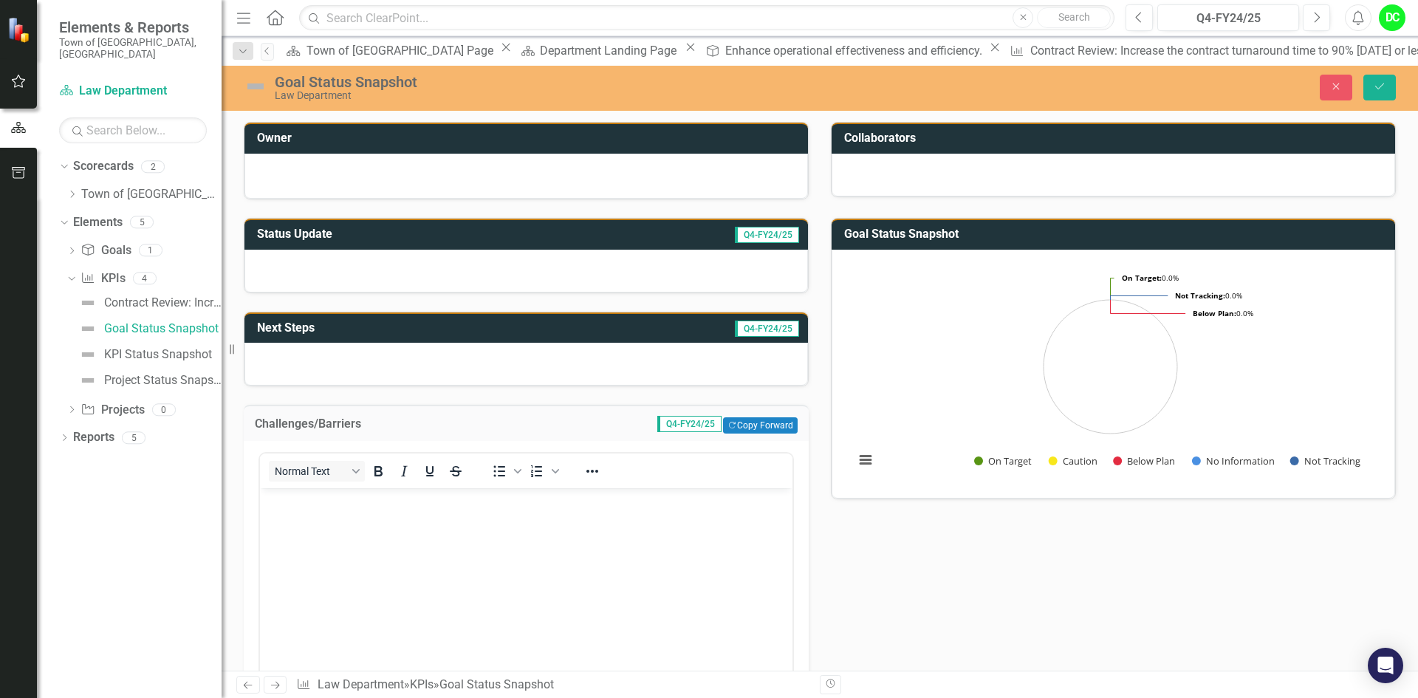
click at [1299, 597] on div "Status Update Q4-FY24/25 Next Steps Q4-FY24/25 Challenges/Barriers Q4-FY24/25 C…" at bounding box center [820, 655] width 1174 height 913
click at [1336, 87] on icon "button" at bounding box center [1336, 86] width 7 height 7
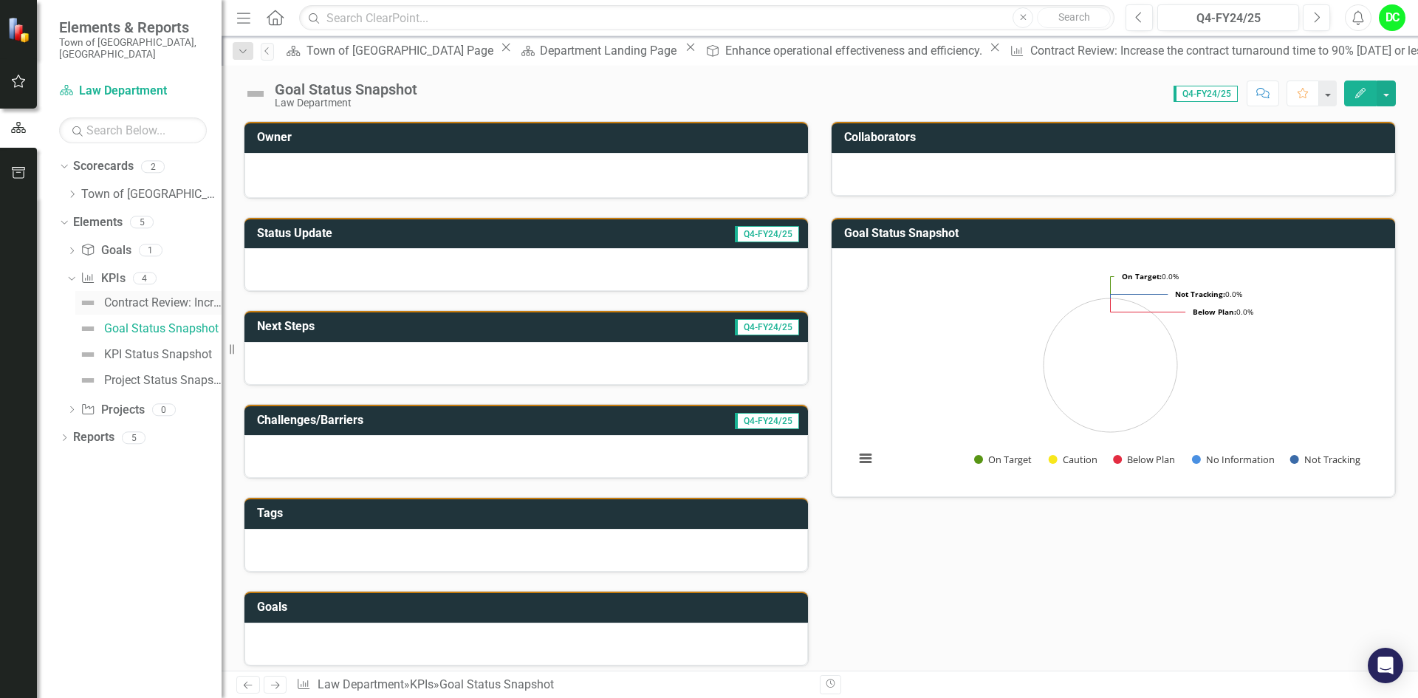
click at [177, 291] on link "Contract Review: Increase the contract turnaround time to 90% [DATE] or less by…" at bounding box center [148, 303] width 146 height 24
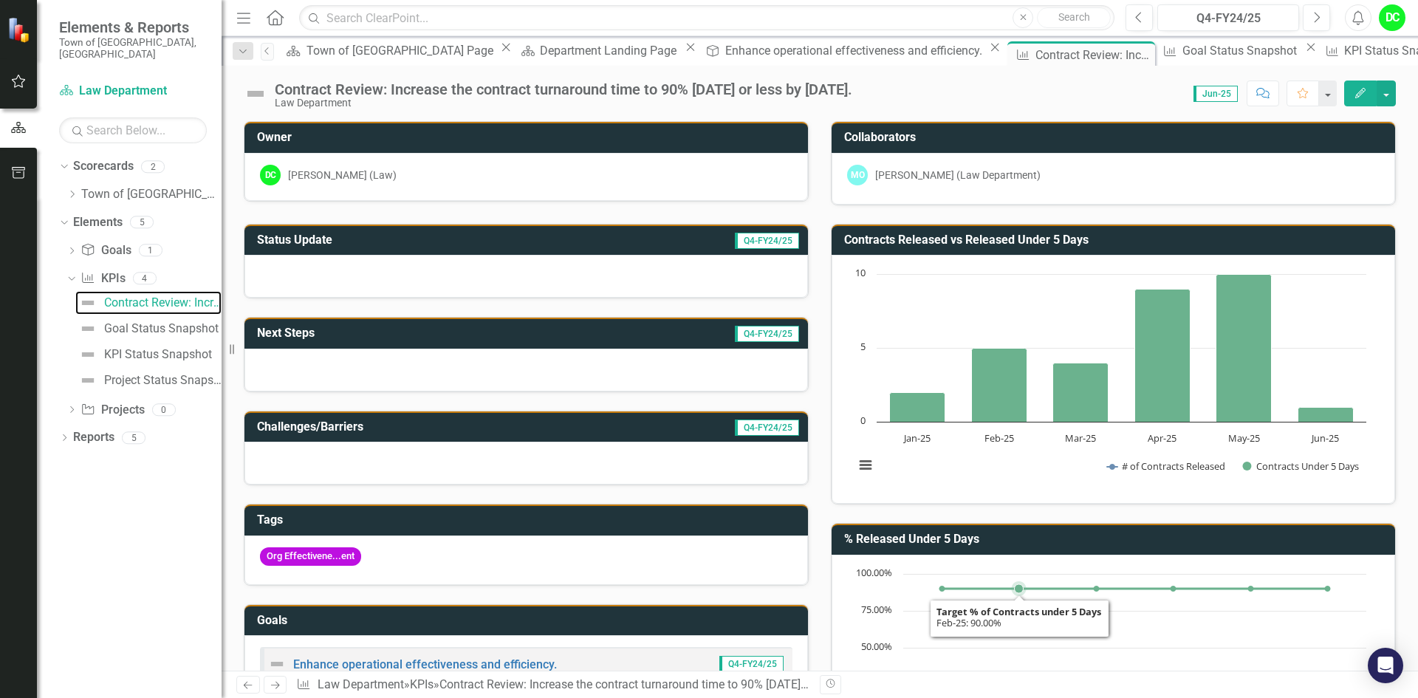
scroll to position [221, 0]
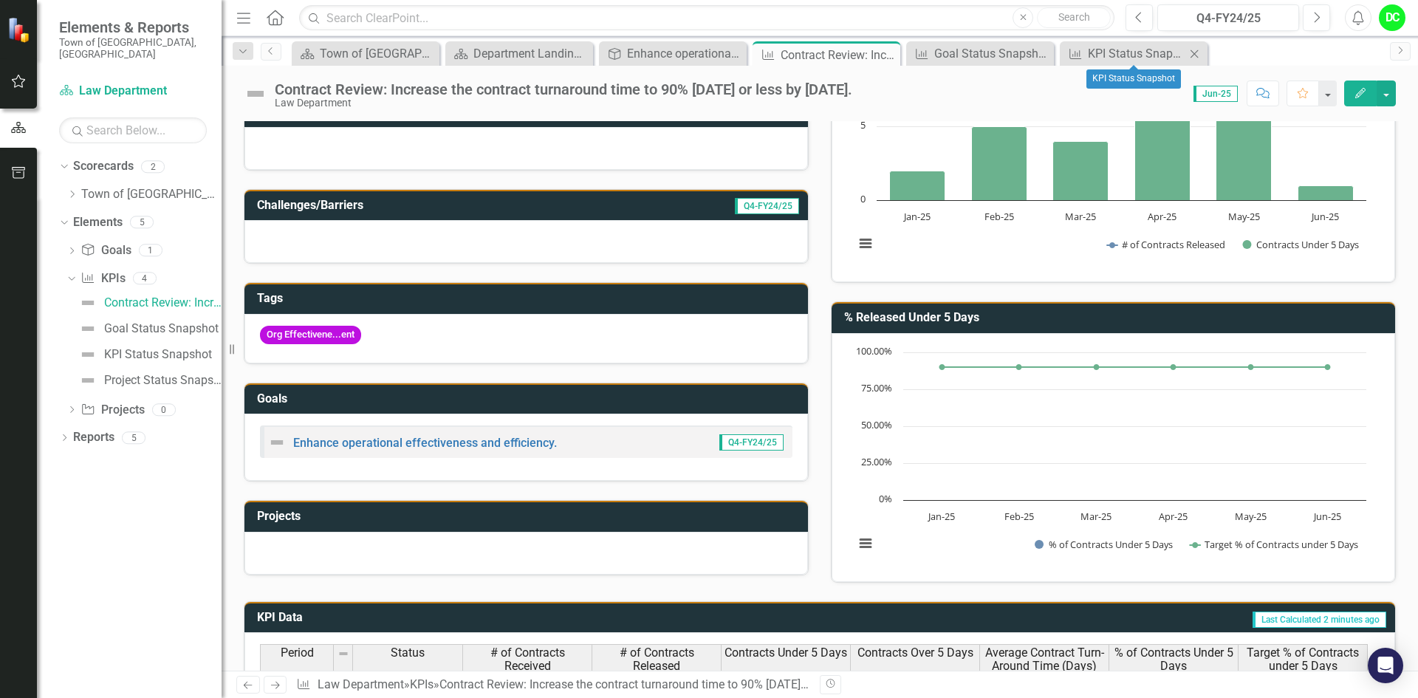
click at [1190, 55] on icon "Close" at bounding box center [1193, 54] width 15 height 12
click at [1048, 56] on div "Close" at bounding box center [1040, 53] width 18 height 18
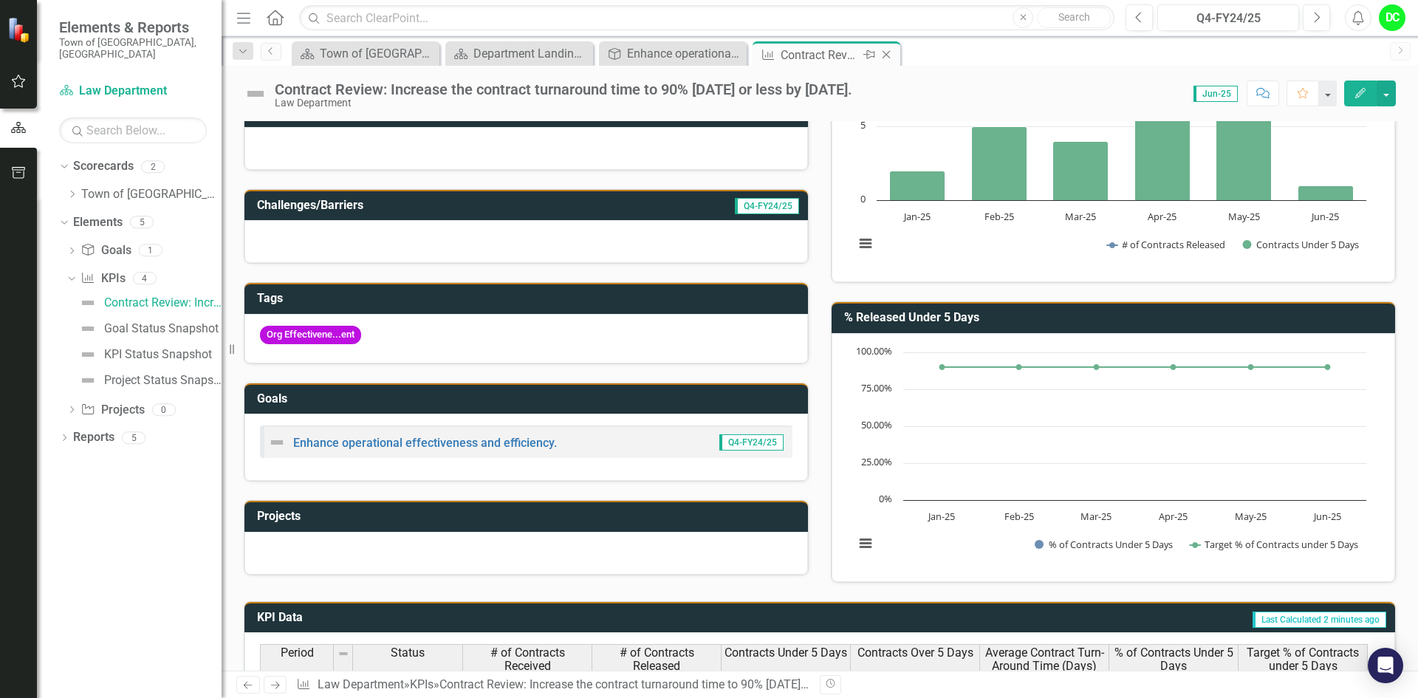
click at [891, 58] on icon "Close" at bounding box center [886, 55] width 15 height 12
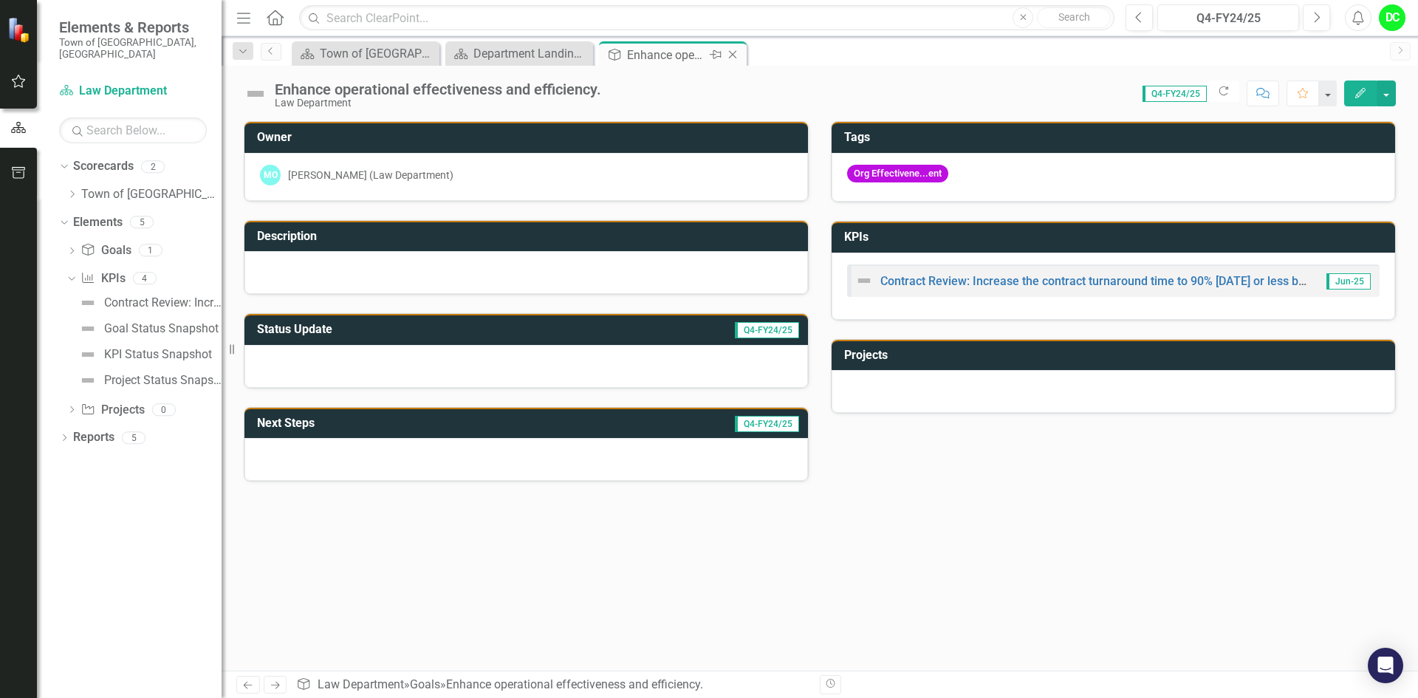
click at [735, 55] on icon "Close" at bounding box center [732, 55] width 15 height 12
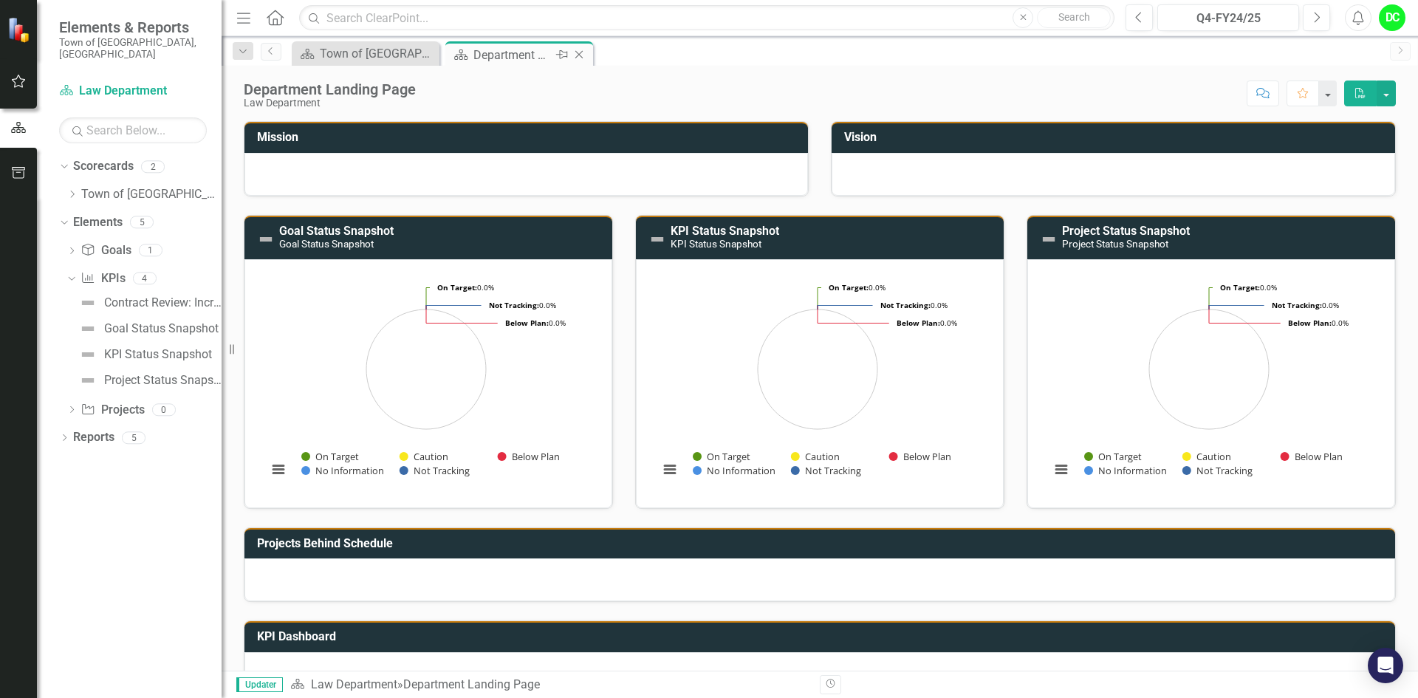
click at [583, 57] on icon "Close" at bounding box center [578, 55] width 15 height 12
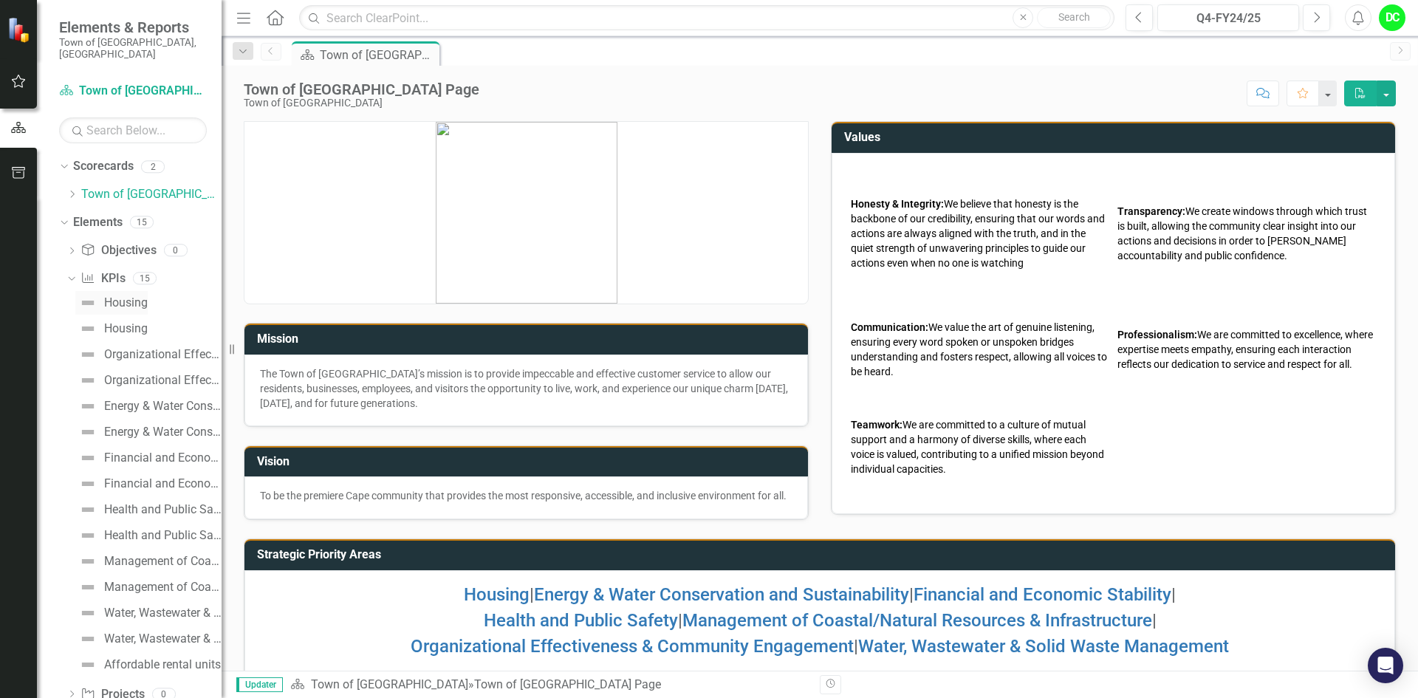
click at [131, 298] on link "Housing" at bounding box center [111, 303] width 72 height 24
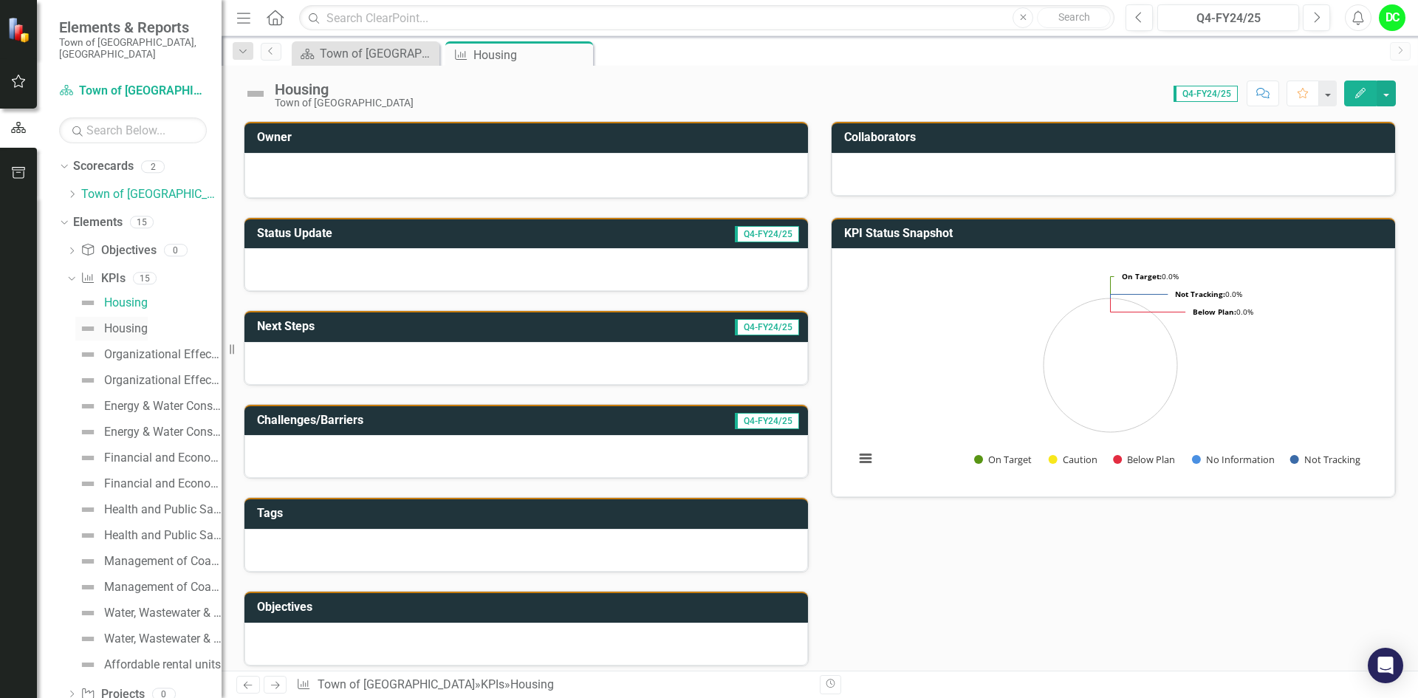
click at [133, 322] on div "Housing" at bounding box center [126, 328] width 44 height 13
click at [136, 348] on div "Organizational Effectiveness & Community Engagement" at bounding box center [162, 354] width 117 height 13
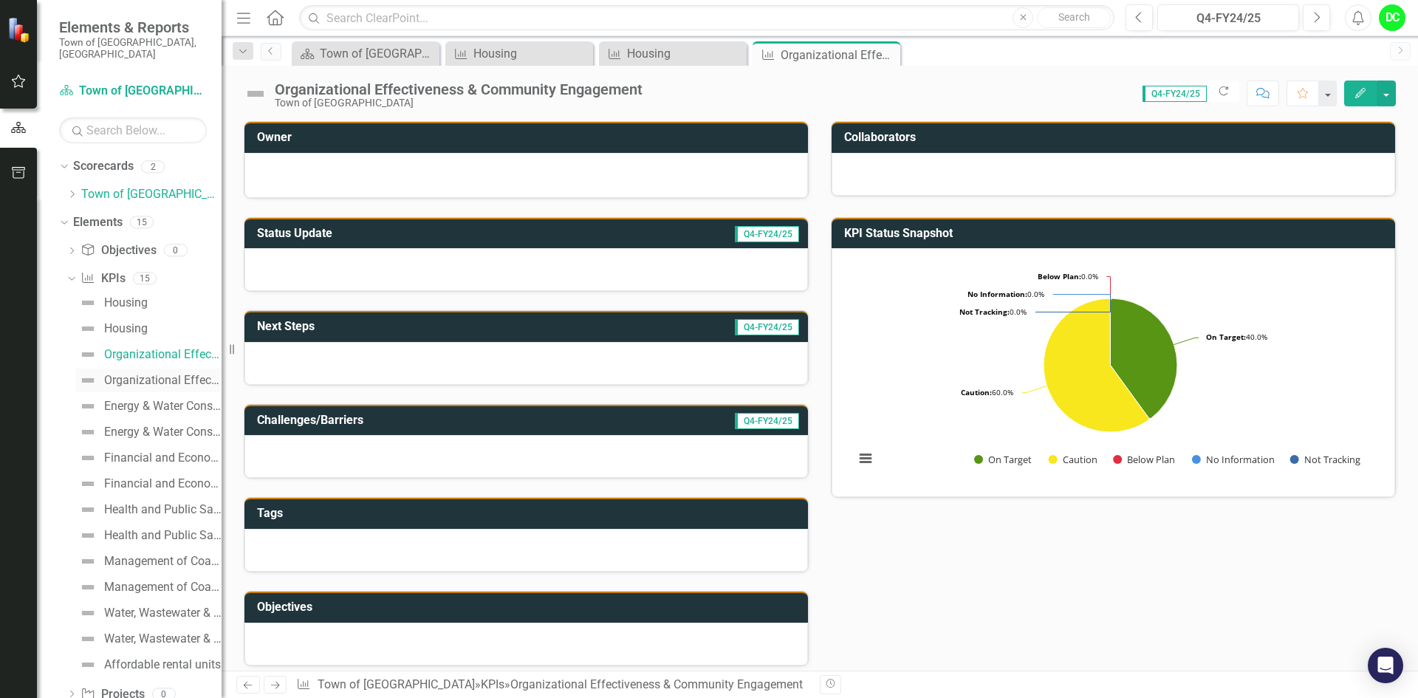
click at [142, 374] on div "Organizational Effectiveness & Community Engagement" at bounding box center [162, 380] width 117 height 13
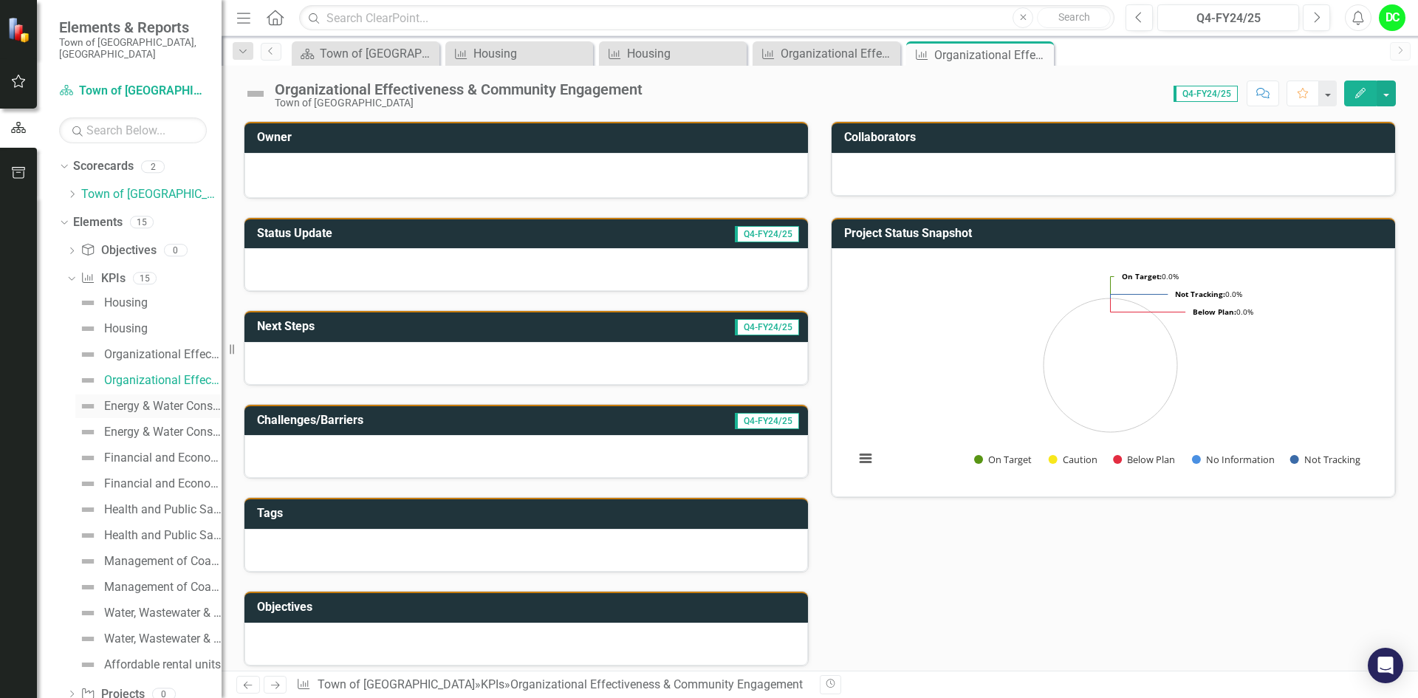
click at [159, 399] on div "Energy & Water Conservation and Sustainability" at bounding box center [162, 405] width 117 height 13
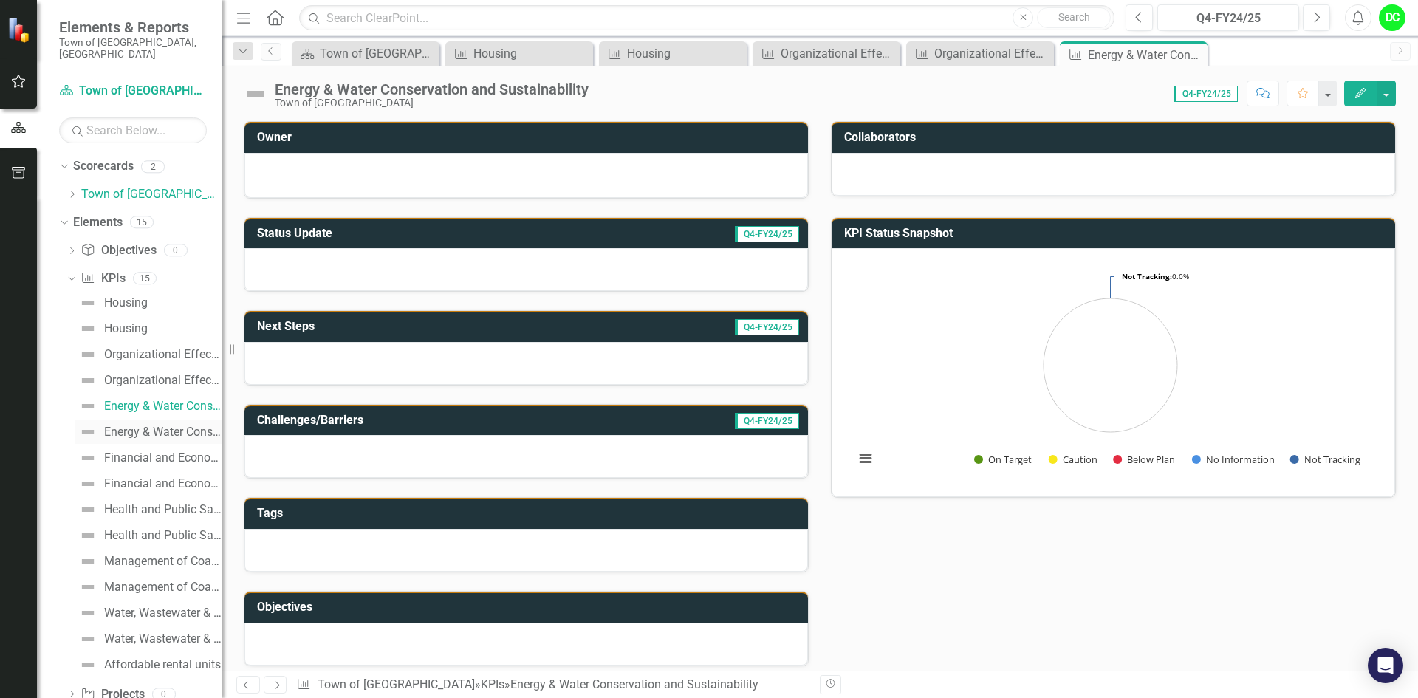
click at [142, 425] on div "Energy & Water Conservation and Sustainability" at bounding box center [162, 431] width 117 height 13
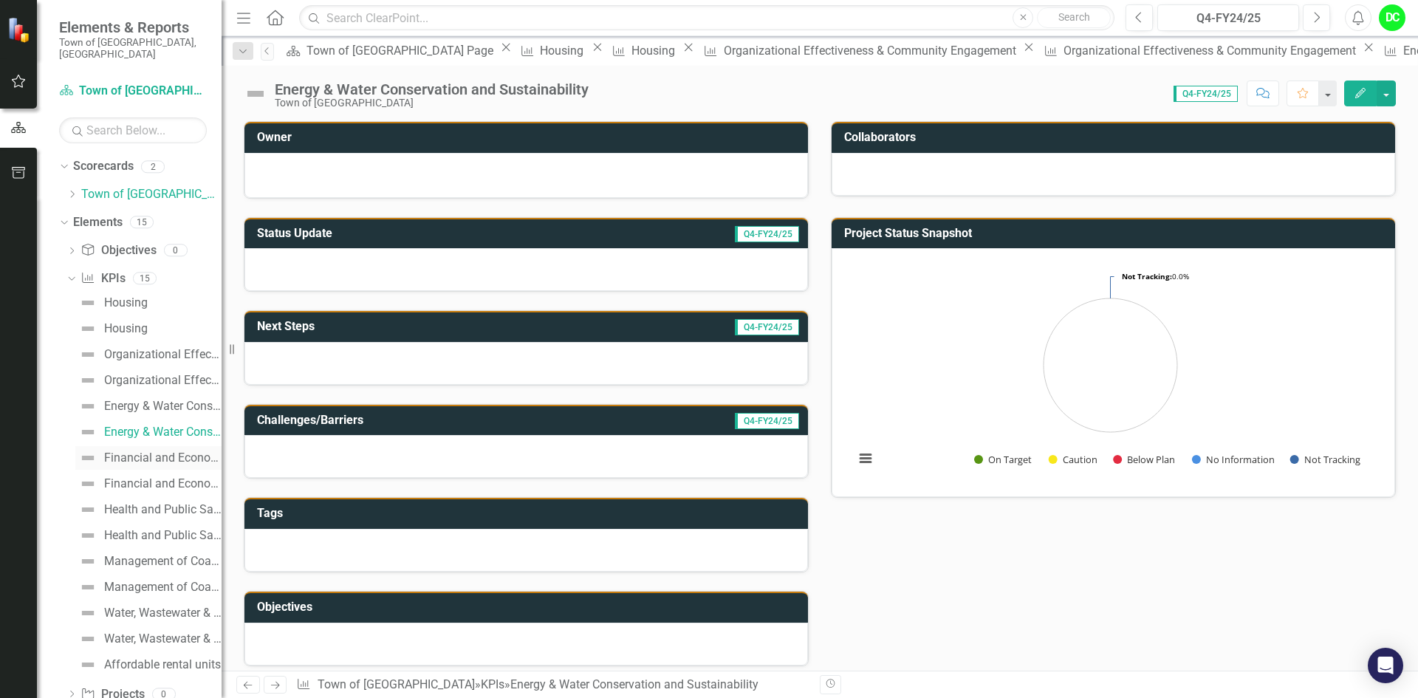
click at [142, 451] on div "Financial and Economic Stability" at bounding box center [162, 457] width 117 height 13
click at [155, 481] on link "Financial and Economic Stability" at bounding box center [148, 484] width 146 height 24
click at [178, 554] on div "Management of Coastal/Natural Resources & Infrastructure" at bounding box center [162, 560] width 117 height 13
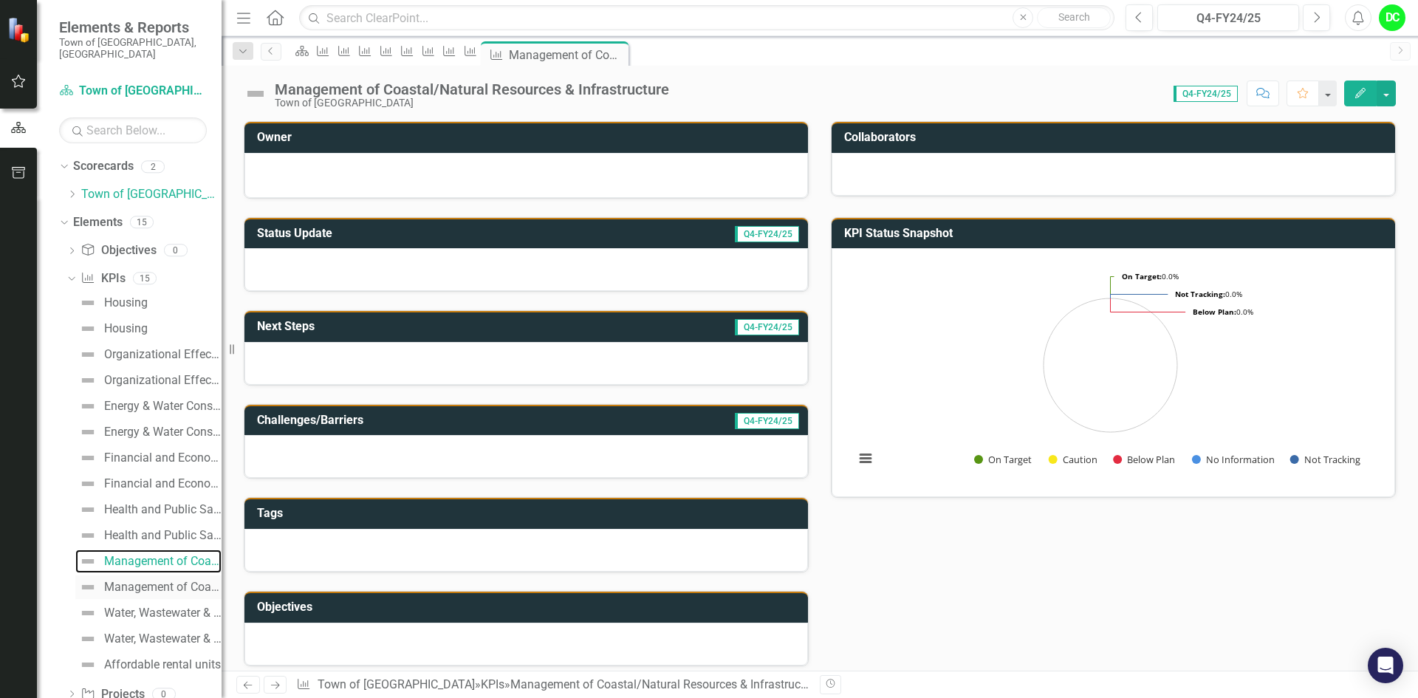
scroll to position [28, 0]
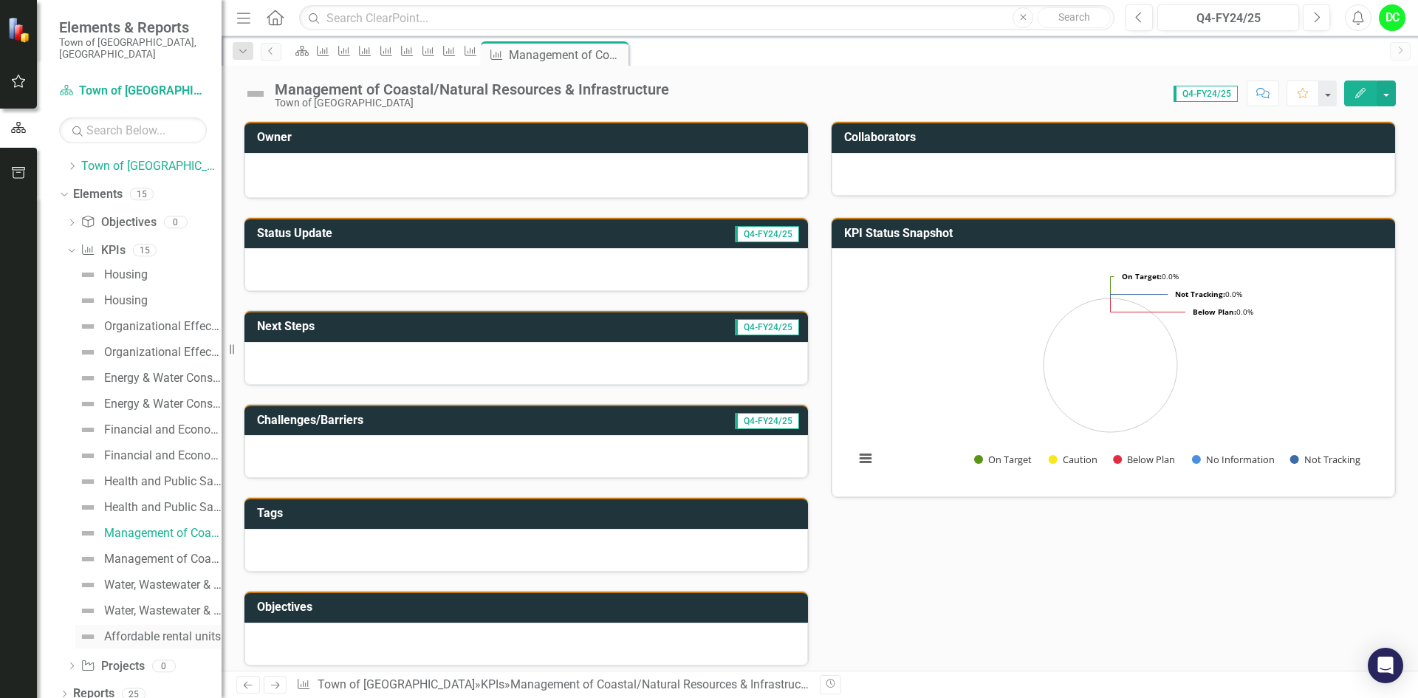
click at [166, 630] on div "Affordable rental units" at bounding box center [162, 636] width 117 height 13
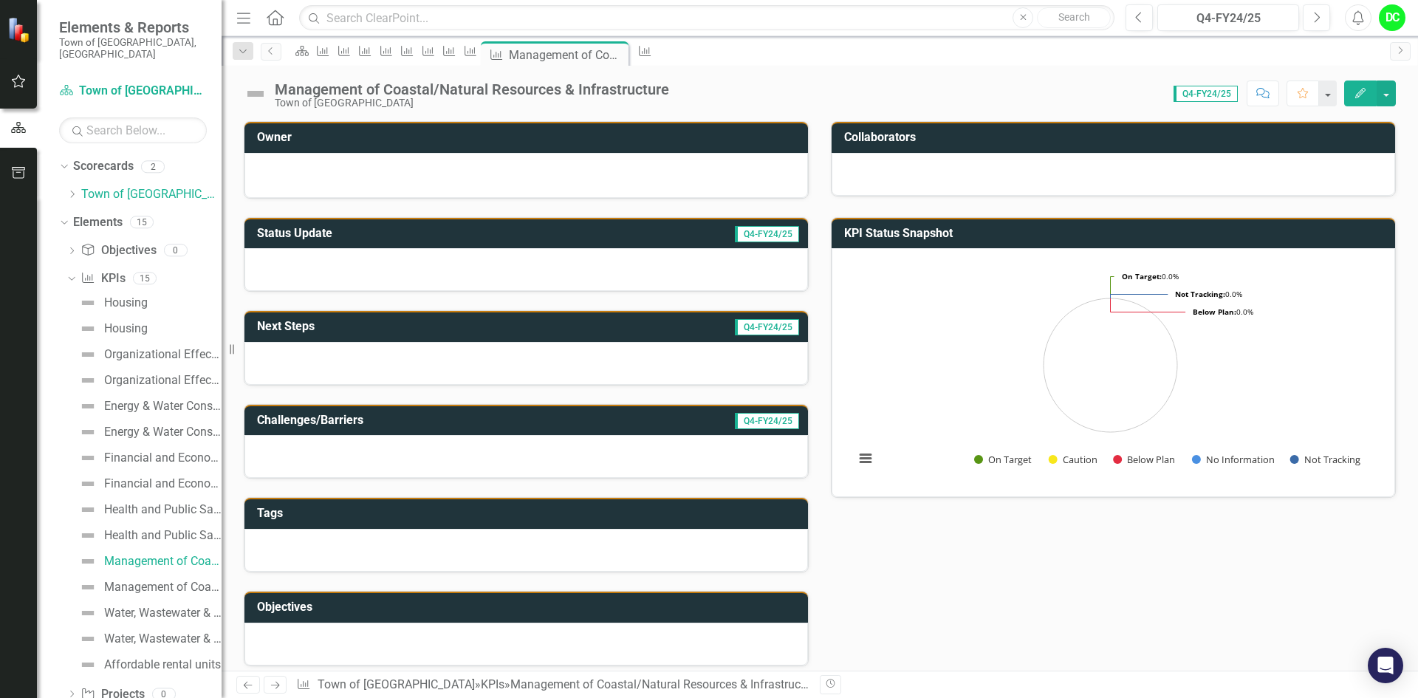
click at [274, 24] on icon "Home" at bounding box center [274, 18] width 19 height 16
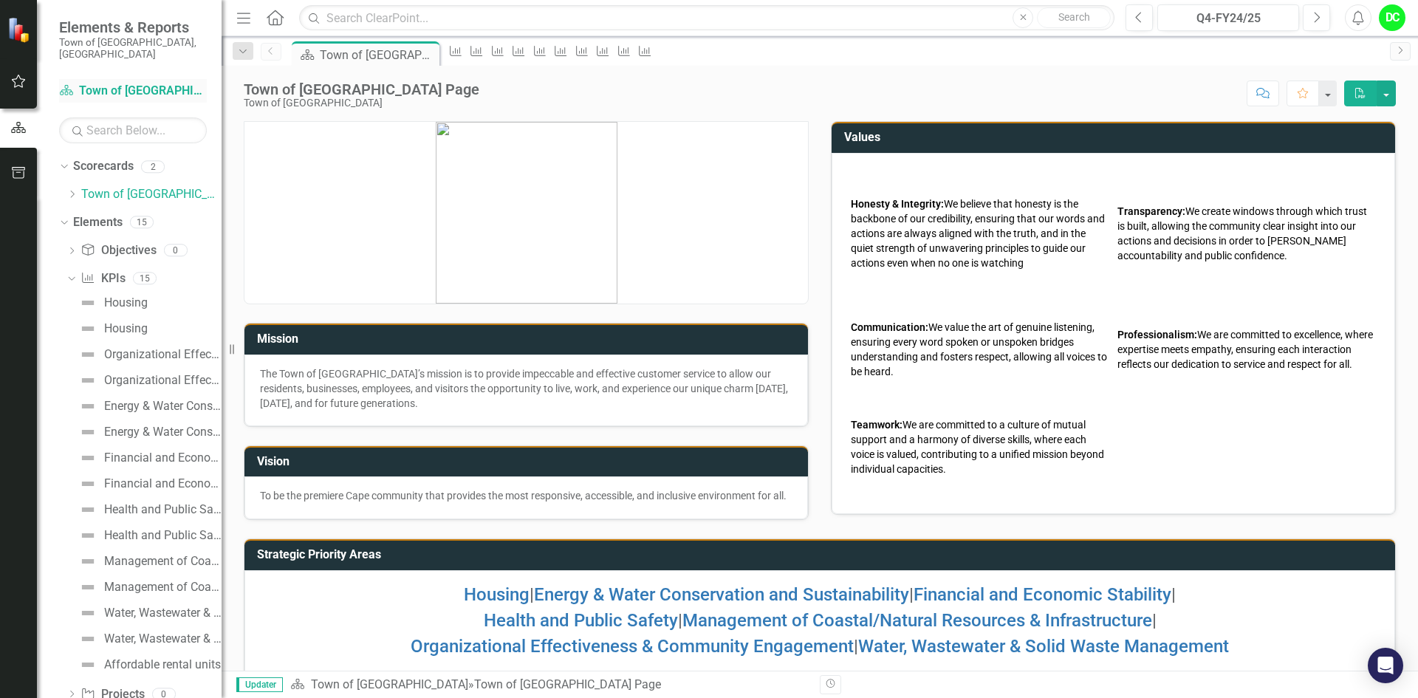
click at [108, 84] on link "Scorecard Town of [GEOGRAPHIC_DATA]" at bounding box center [133, 91] width 148 height 17
click at [69, 190] on icon "Dropdown" at bounding box center [71, 194] width 11 height 9
click at [173, 214] on link "Law Department" at bounding box center [159, 222] width 126 height 17
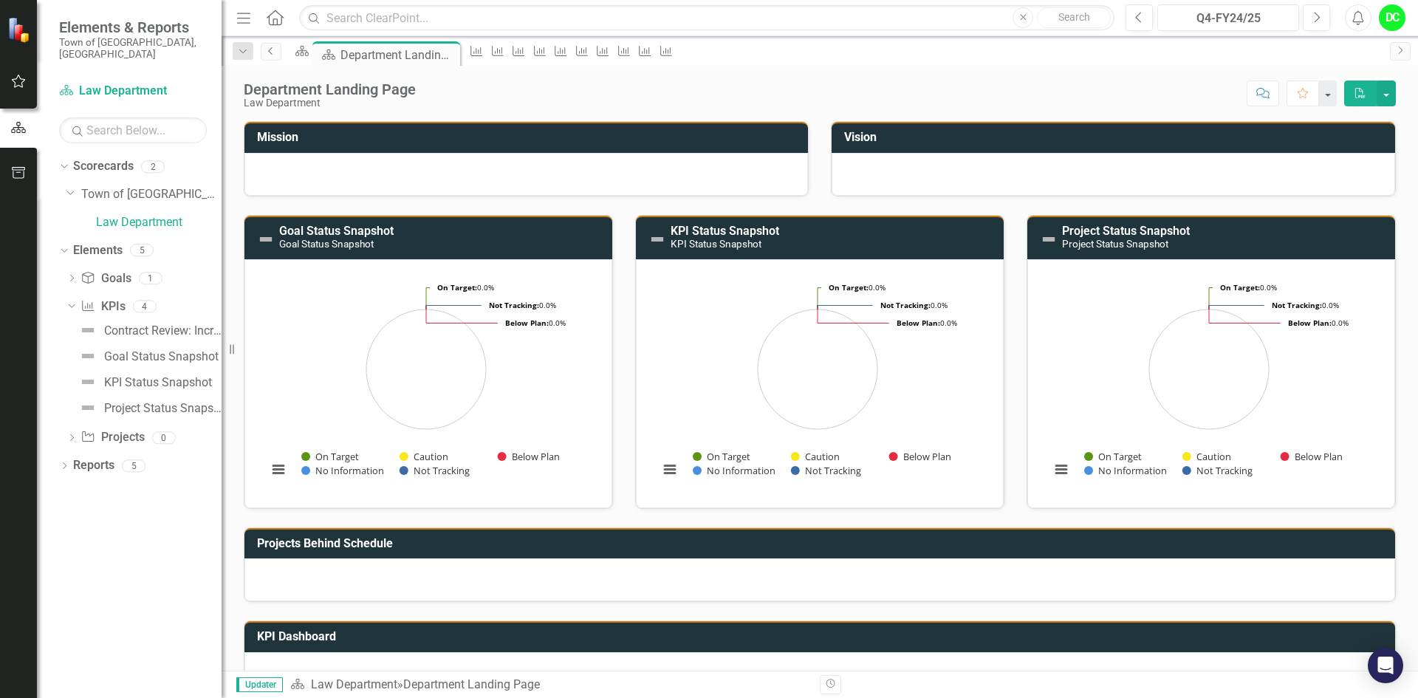
click at [275, 50] on icon "Previous" at bounding box center [271, 51] width 12 height 9
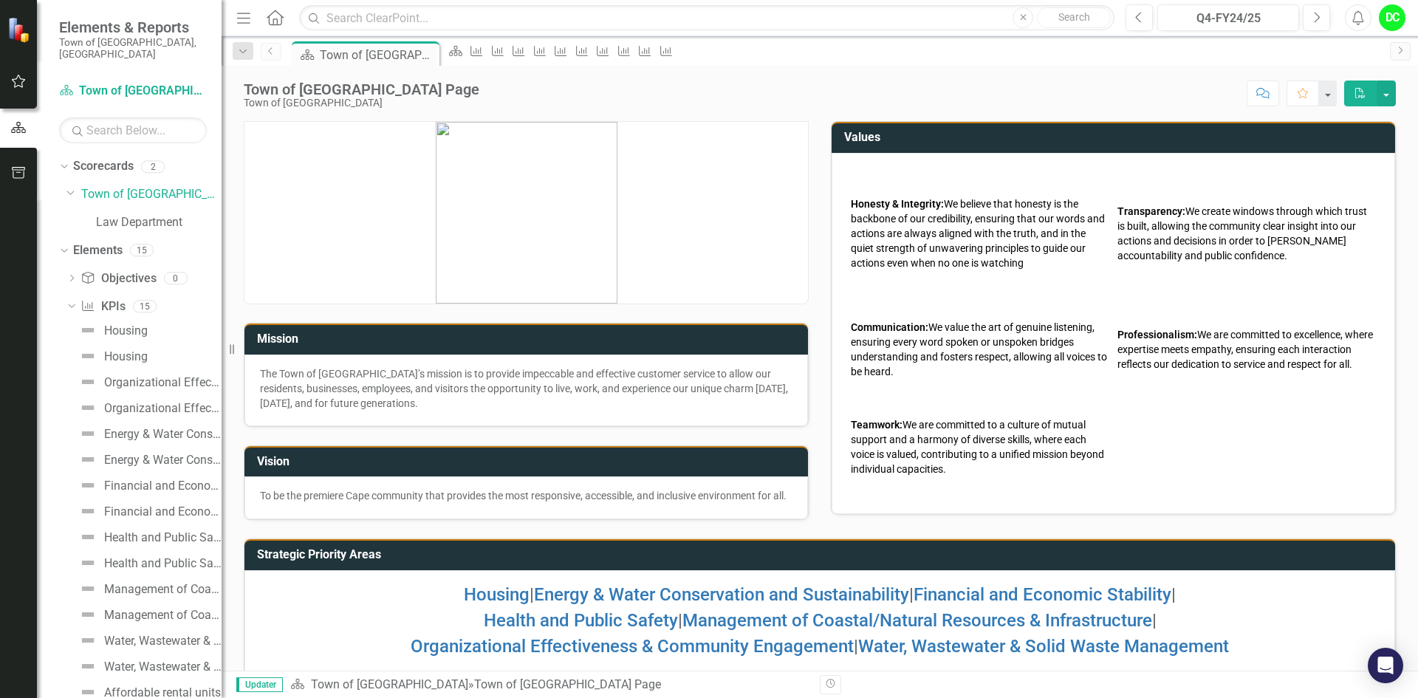
click at [275, 50] on icon "Previous" at bounding box center [271, 51] width 12 height 9
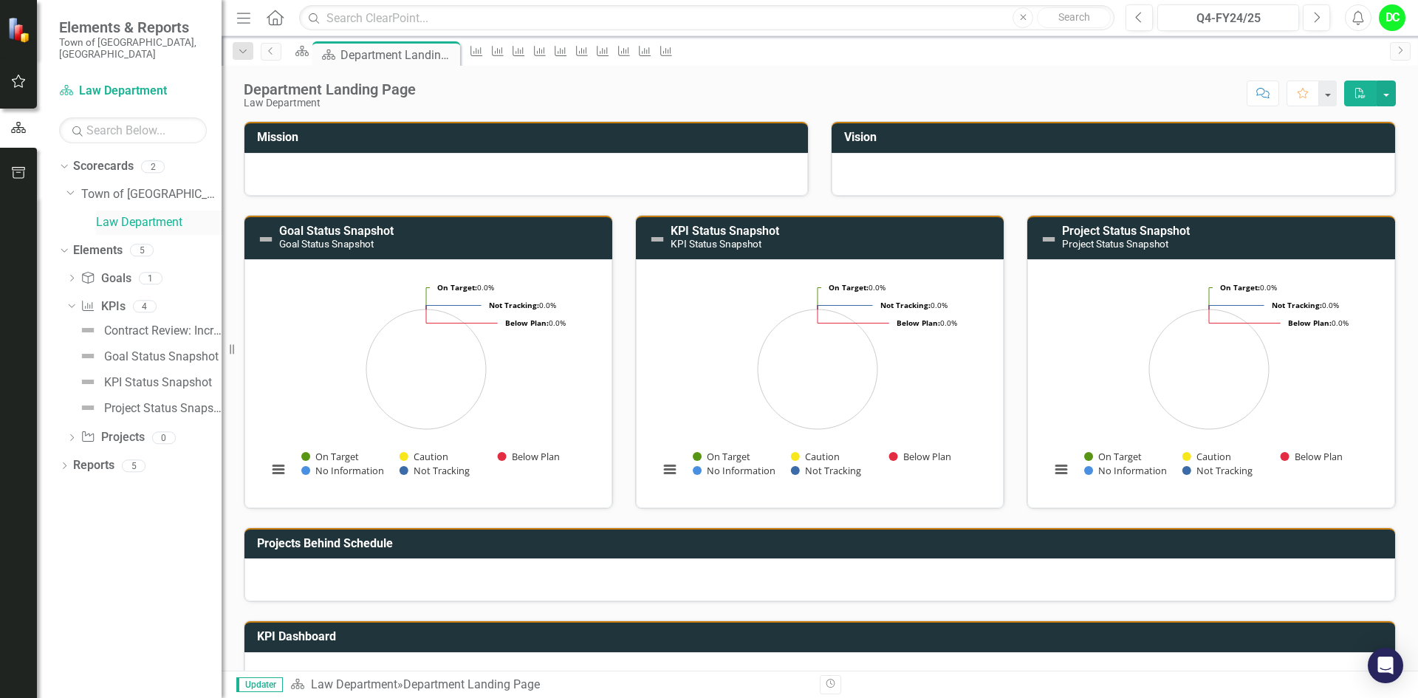
click at [145, 214] on link "Law Department" at bounding box center [159, 222] width 126 height 17
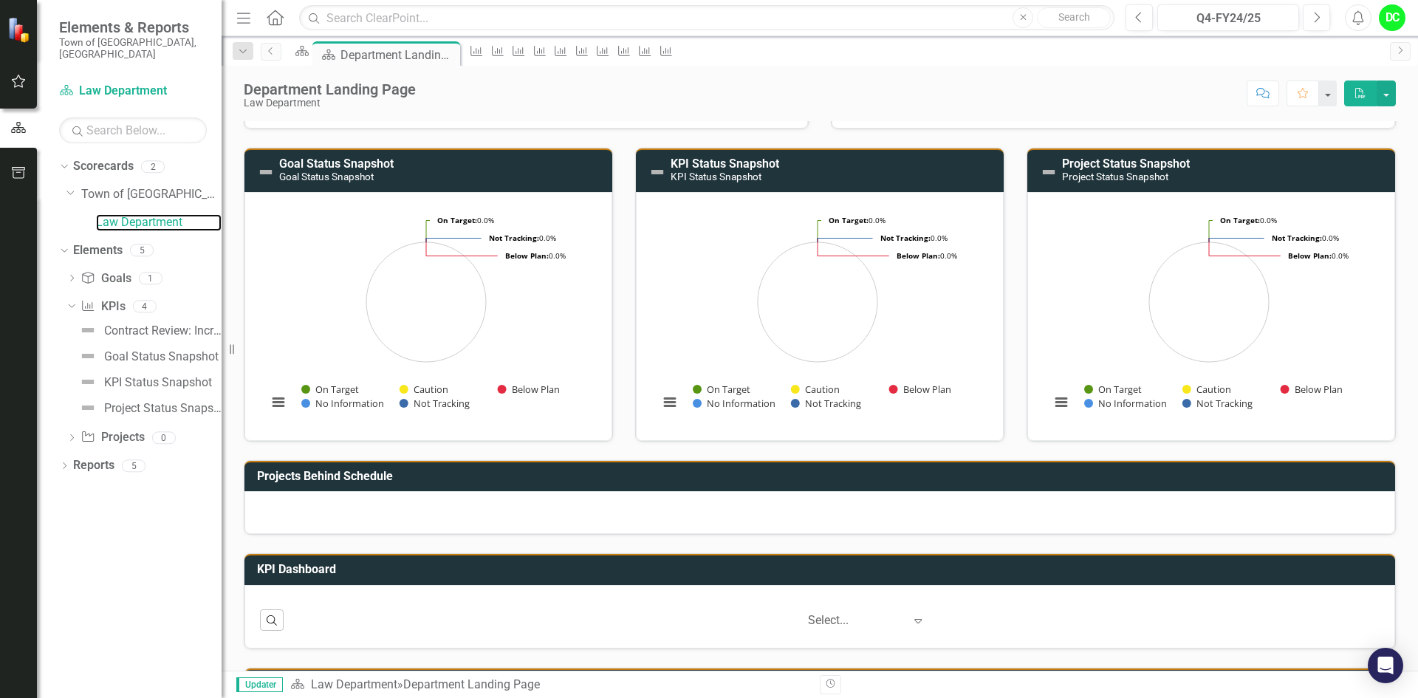
scroll to position [154, 0]
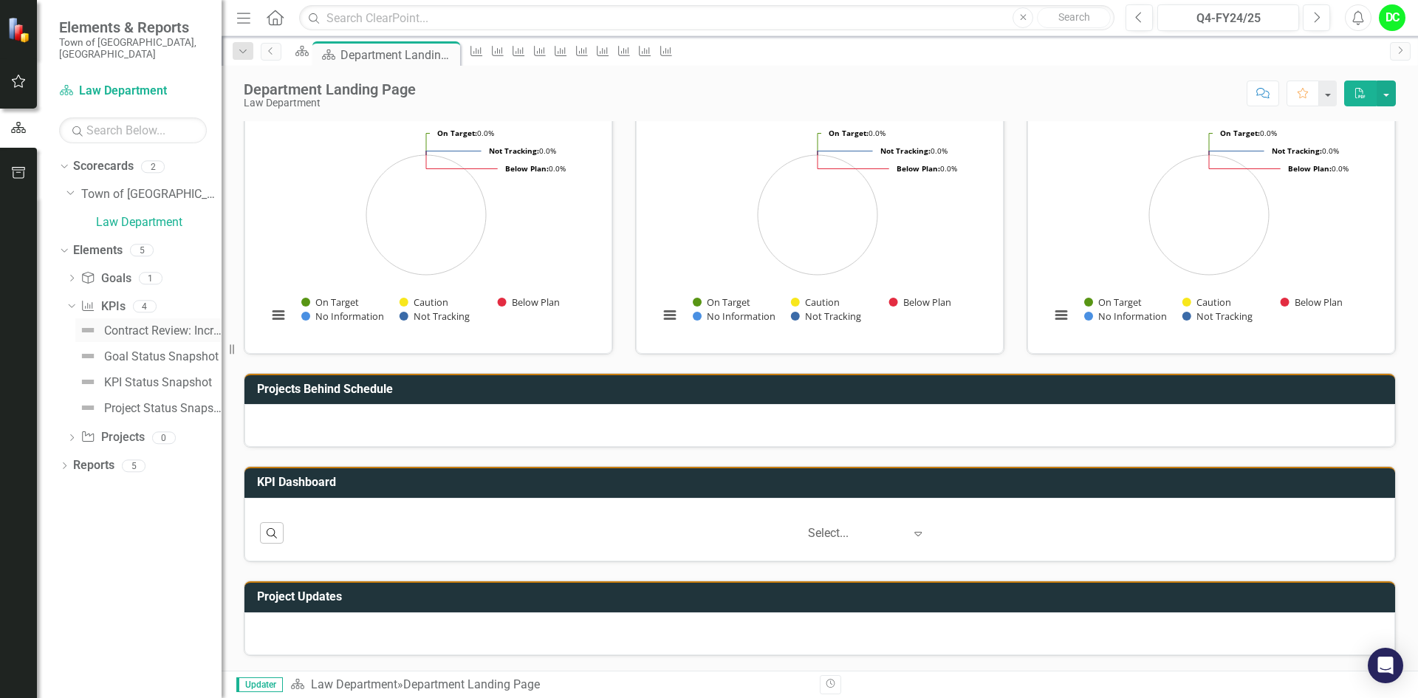
click at [152, 324] on div "Contract Review: Increase the contract turnaround time to 90% [DATE] or less by…" at bounding box center [162, 330] width 117 height 13
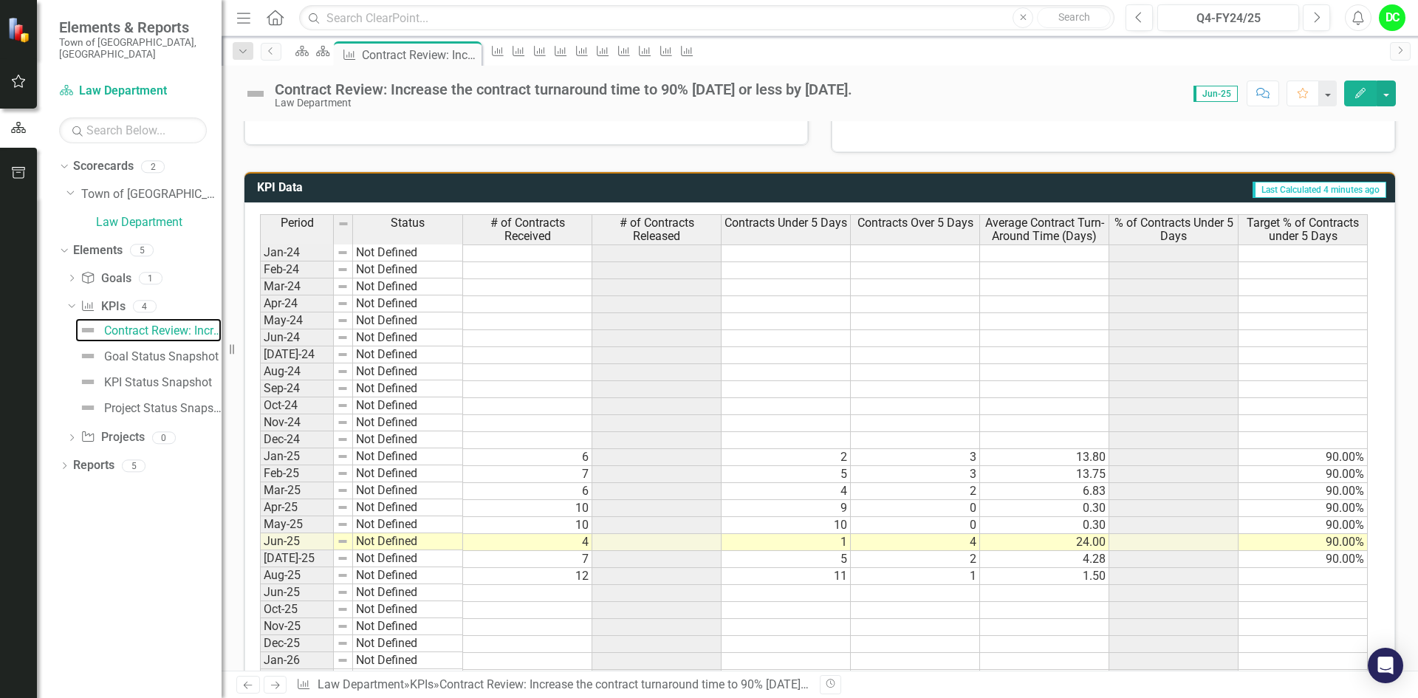
scroll to position [772, 0]
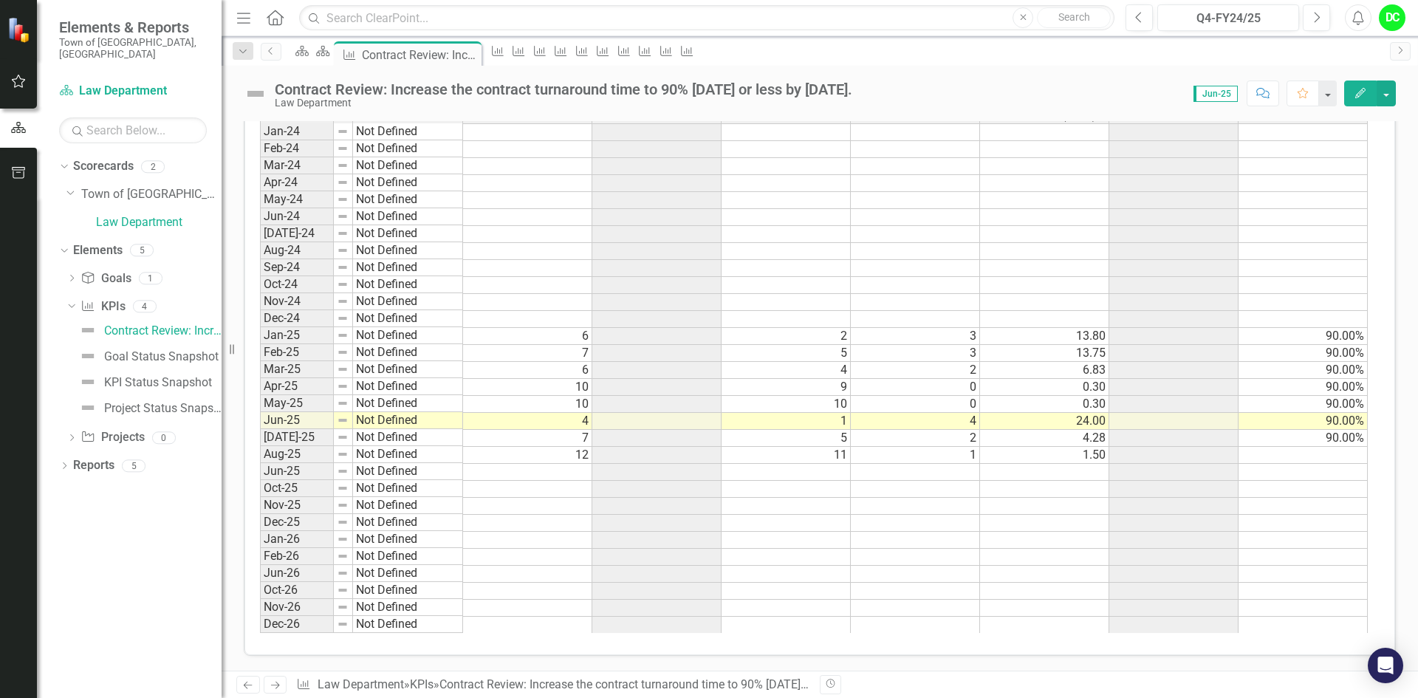
click at [260, 532] on div "Period Status # of Contracts Received # of Contracts Released Contracts Under 5…" at bounding box center [260, 363] width 0 height 540
click at [779, 467] on td at bounding box center [785, 472] width 129 height 17
click at [670, 332] on td at bounding box center [656, 336] width 129 height 17
click at [689, 341] on td at bounding box center [656, 336] width 129 height 17
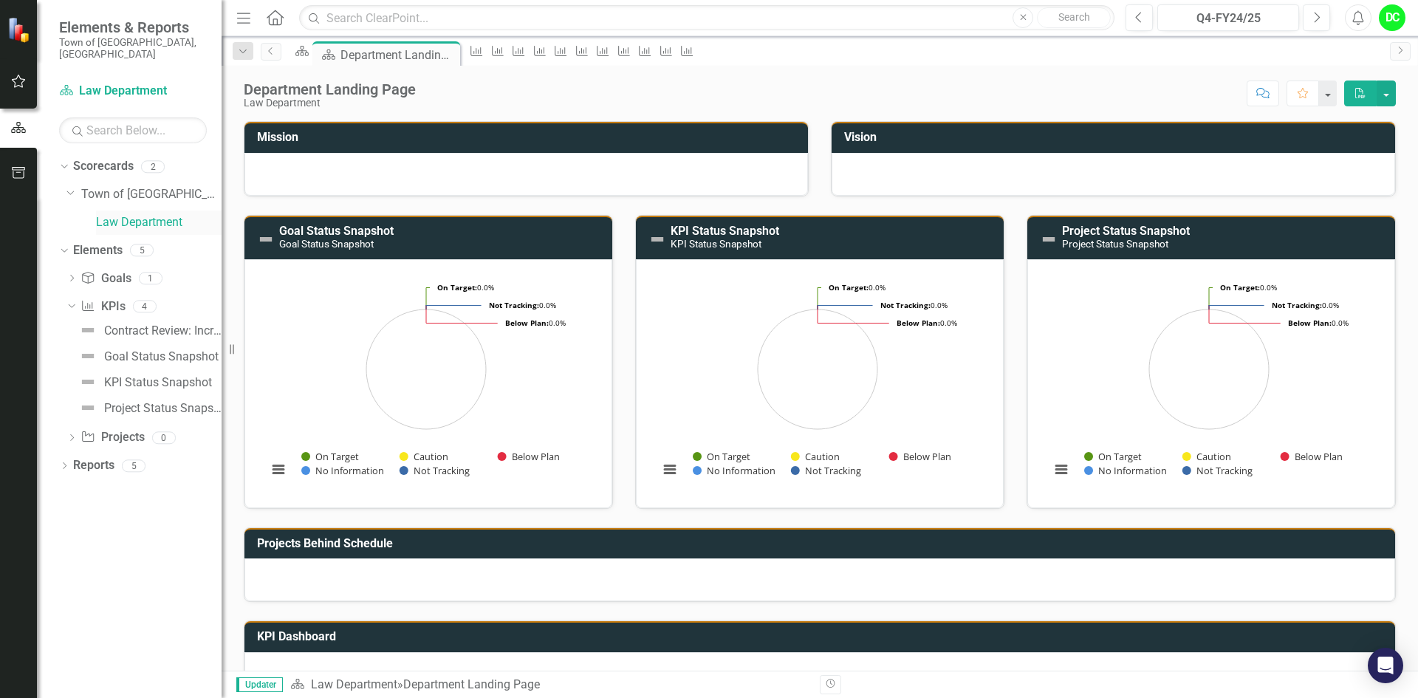
click at [150, 214] on link "Law Department" at bounding box center [159, 222] width 126 height 17
click at [117, 214] on link "Law Department" at bounding box center [159, 222] width 126 height 17
click at [199, 324] on div "Contract Review: Increase the contract turnaround time to 90% [DATE] or less by…" at bounding box center [162, 330] width 117 height 13
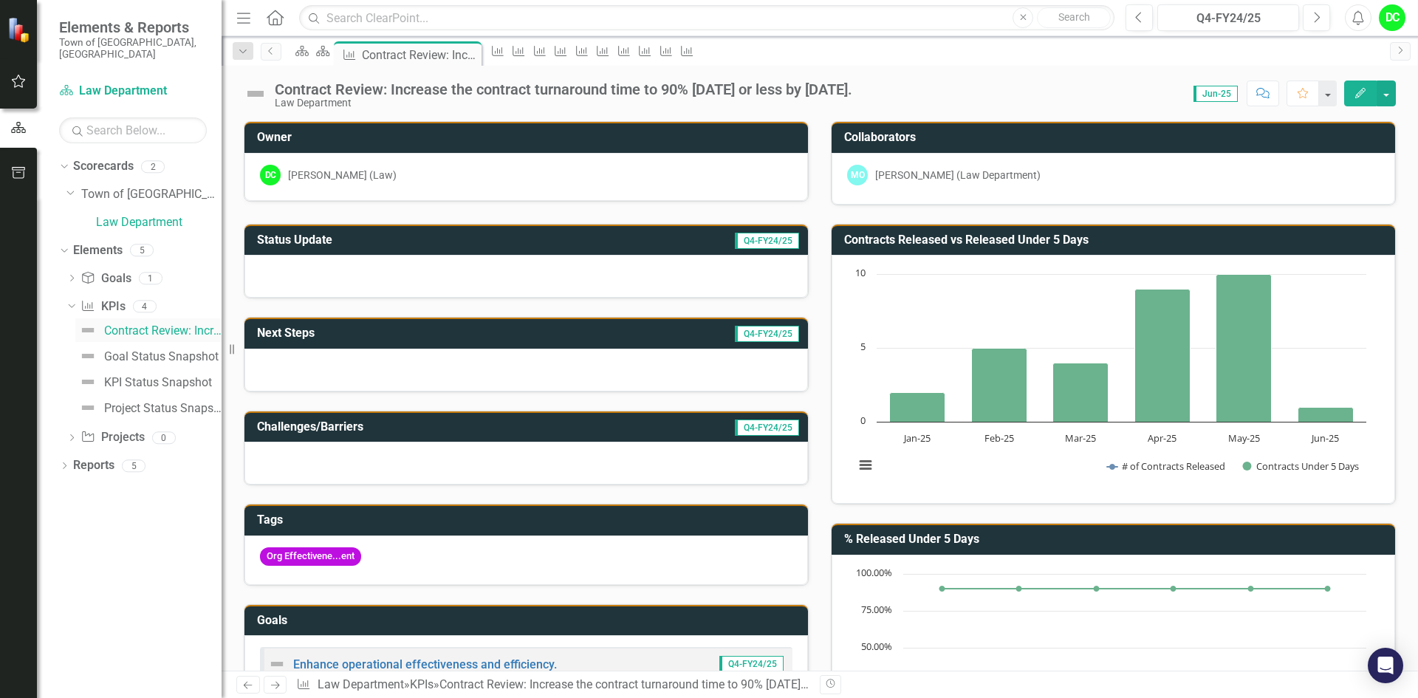
click at [200, 324] on div "Contract Review: Increase the contract turnaround time to 90% [DATE] or less by…" at bounding box center [162, 330] width 117 height 13
click at [1387, 96] on button "button" at bounding box center [1385, 93] width 19 height 26
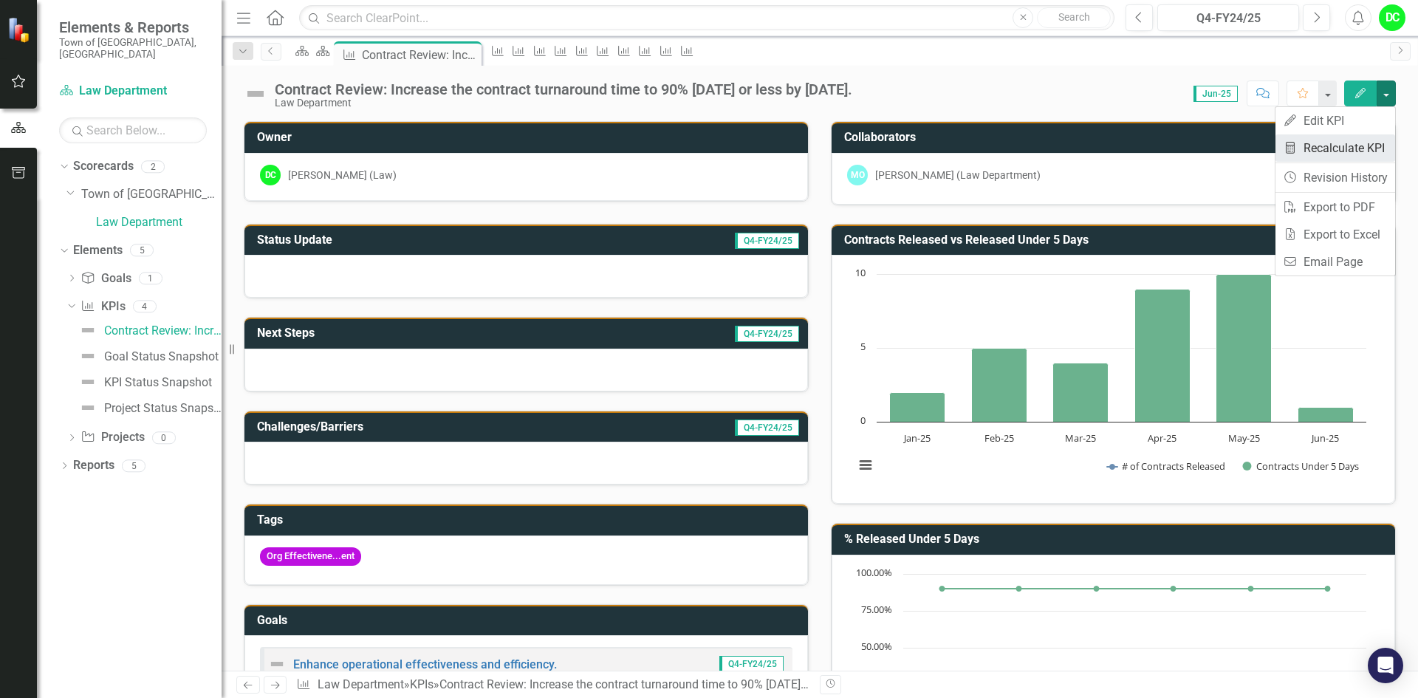
click at [1350, 147] on link "Recalculate KPI Recalculate KPI" at bounding box center [1335, 147] width 120 height 27
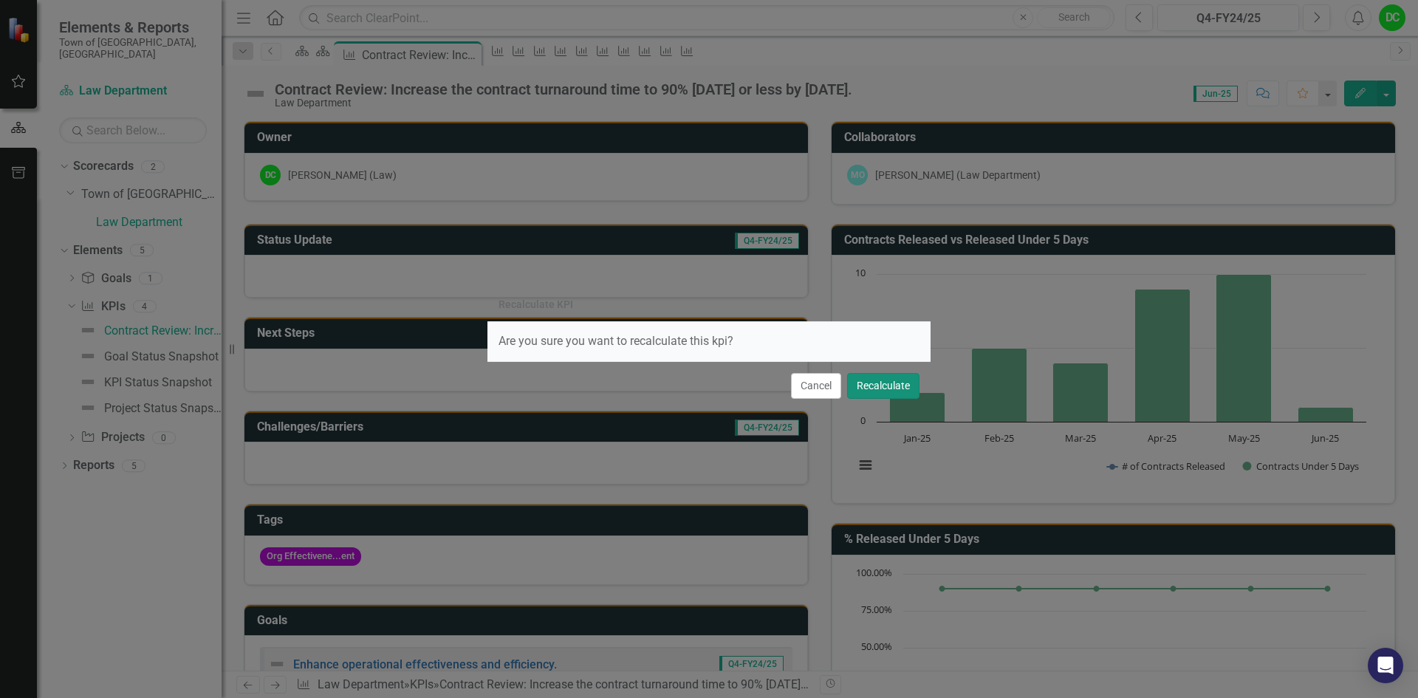
click at [888, 387] on button "Recalculate" at bounding box center [883, 386] width 72 height 26
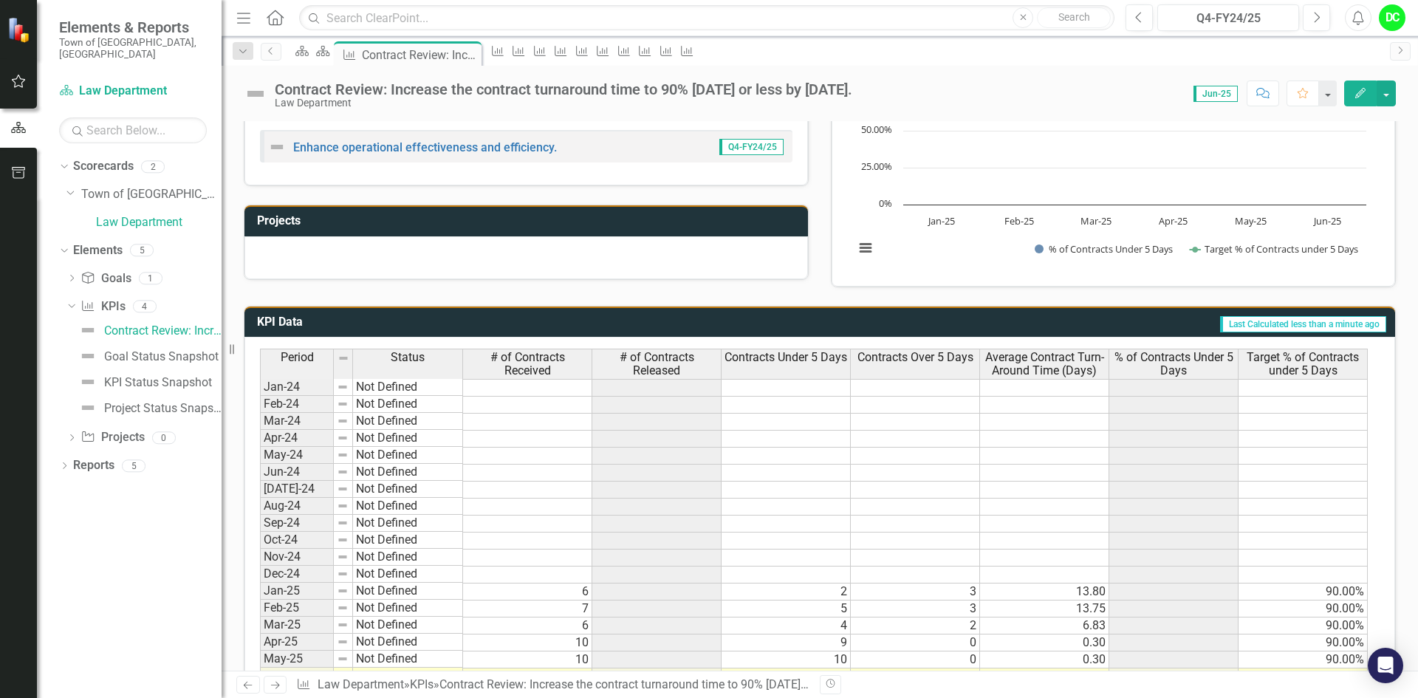
scroll to position [738, 0]
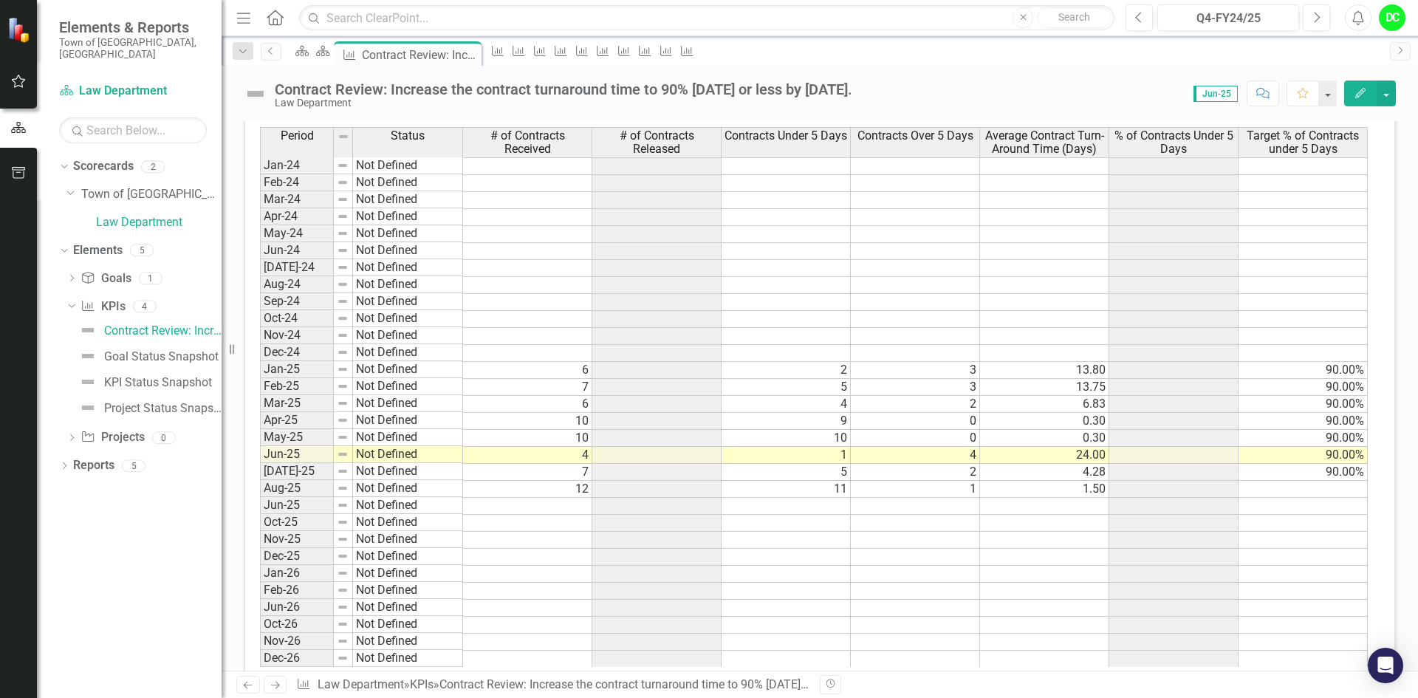
click at [673, 481] on td at bounding box center [656, 489] width 129 height 17
